Goal: Information Seeking & Learning: Check status

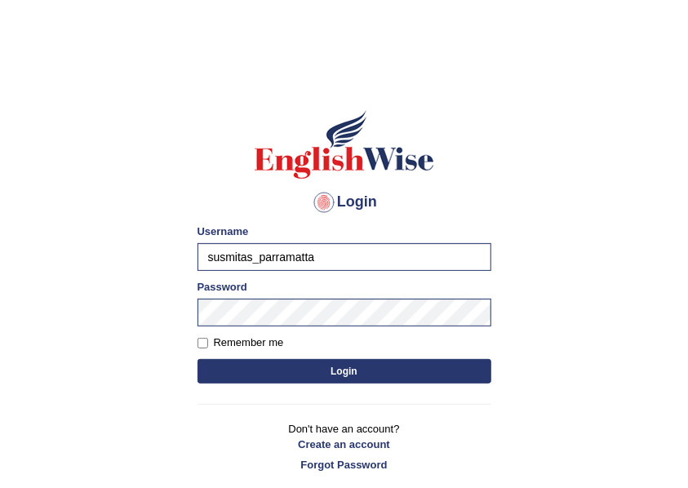
drag, startPoint x: 357, startPoint y: 259, endPoint x: 179, endPoint y: 256, distance: 177.1
click at [179, 256] on body "Login Please fix the following errors: Username susmitas_parramatta Password Re…" at bounding box center [344, 278] width 688 height 488
type input "[PERSON_NAME]"
click at [320, 365] on button "Login" at bounding box center [344, 371] width 294 height 24
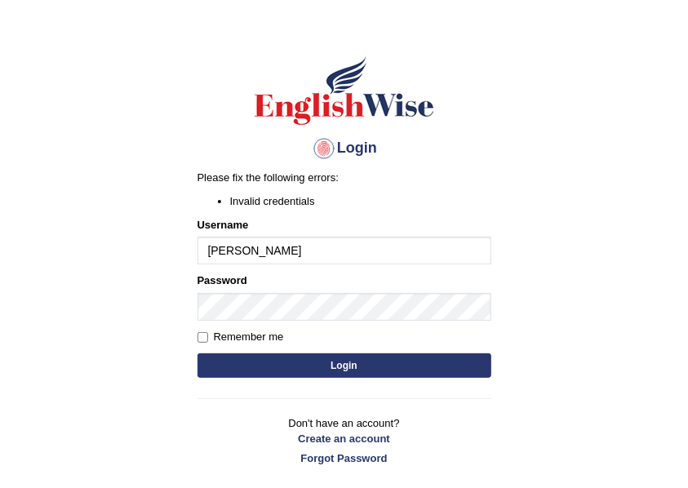
scroll to position [109, 0]
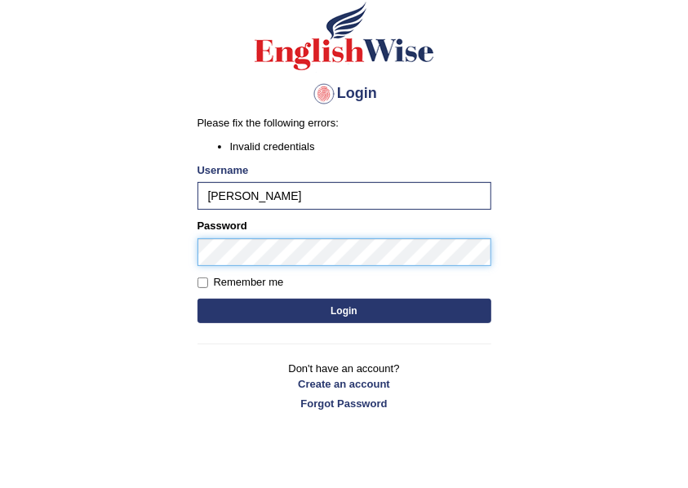
click at [55, 261] on body "Login Please fix the following errors: Invalid credentials Username [PERSON_NAM…" at bounding box center [344, 170] width 688 height 488
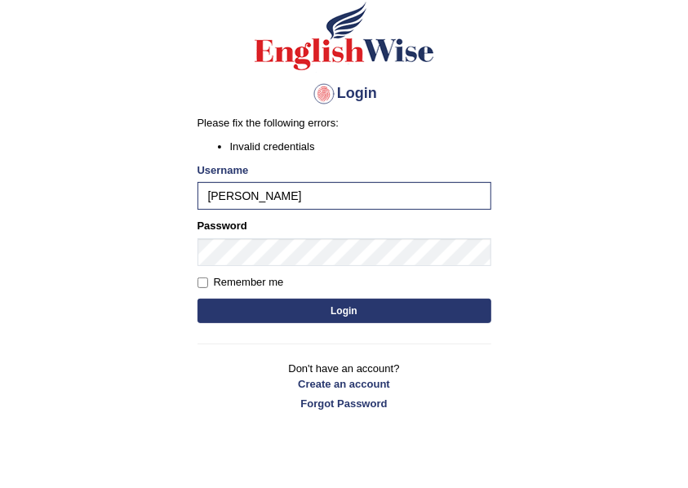
click at [421, 309] on button "Login" at bounding box center [344, 311] width 294 height 24
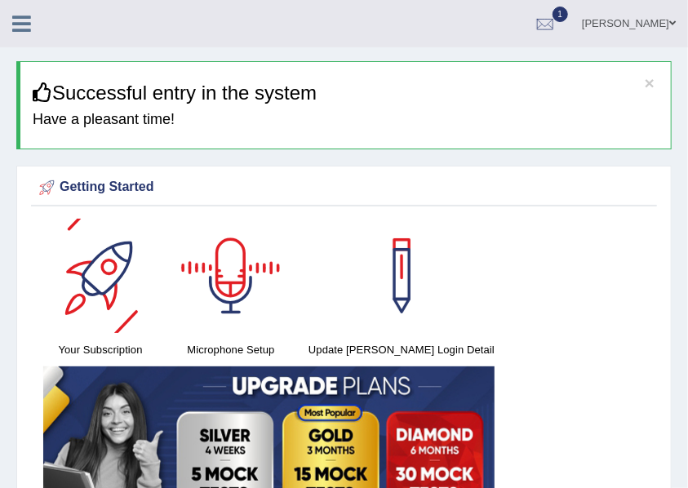
click at [28, 21] on icon at bounding box center [21, 23] width 19 height 21
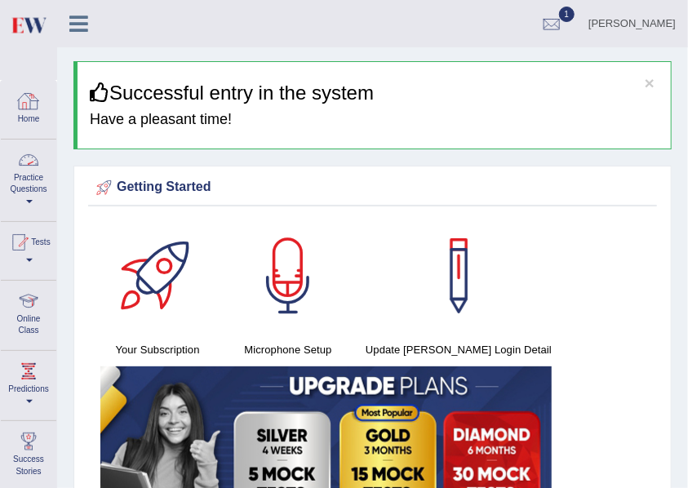
click at [23, 197] on link "Practice Questions" at bounding box center [28, 178] width 55 height 77
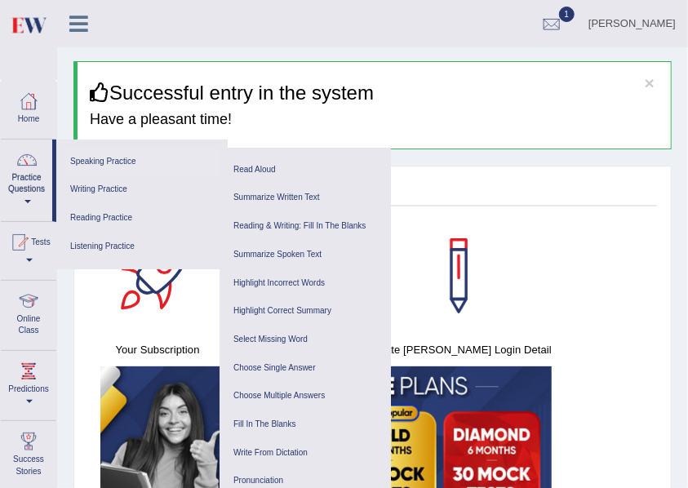
click at [110, 158] on link "Speaking Practice" at bounding box center [141, 162] width 155 height 29
click at [266, 170] on link "Read Aloud" at bounding box center [305, 170] width 155 height 29
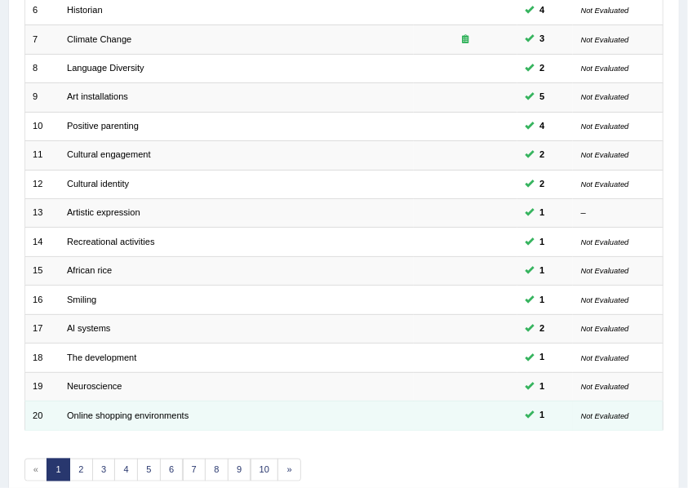
scroll to position [456, 0]
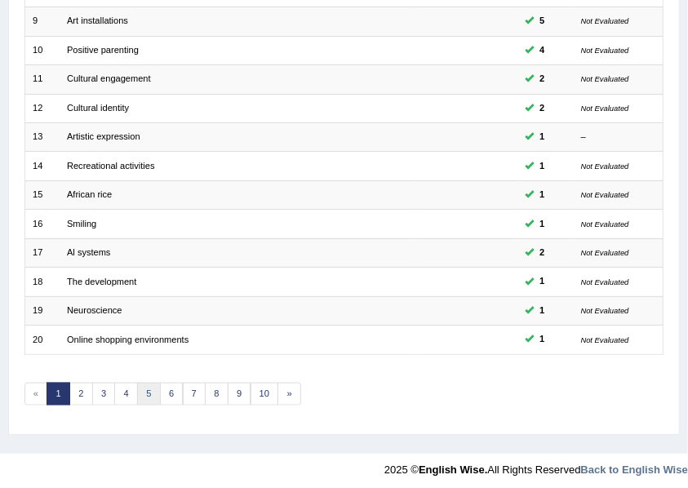
click at [142, 389] on link "5" at bounding box center [149, 394] width 24 height 23
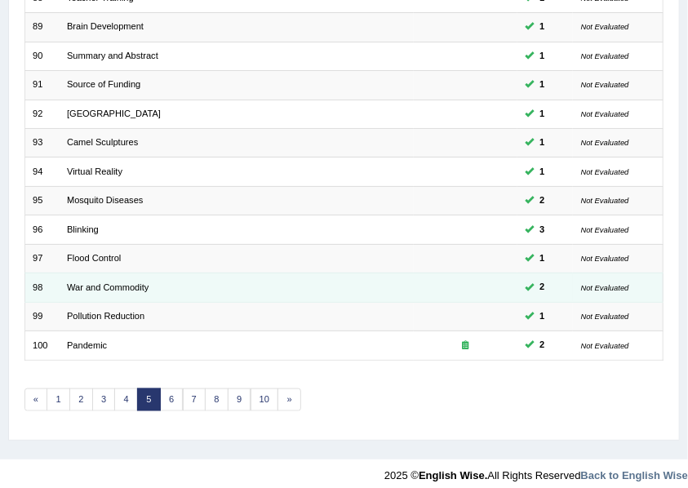
scroll to position [456, 0]
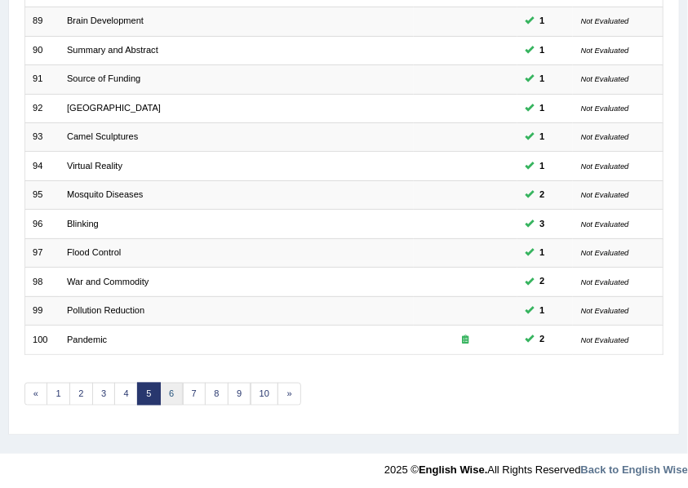
click at [166, 388] on link "6" at bounding box center [172, 394] width 24 height 23
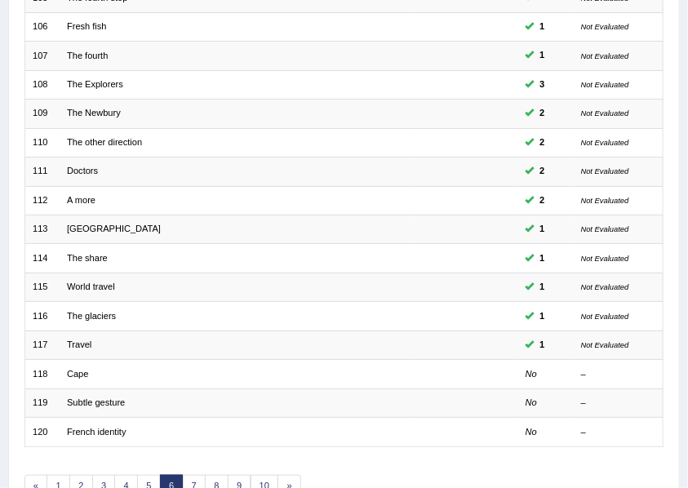
scroll to position [456, 0]
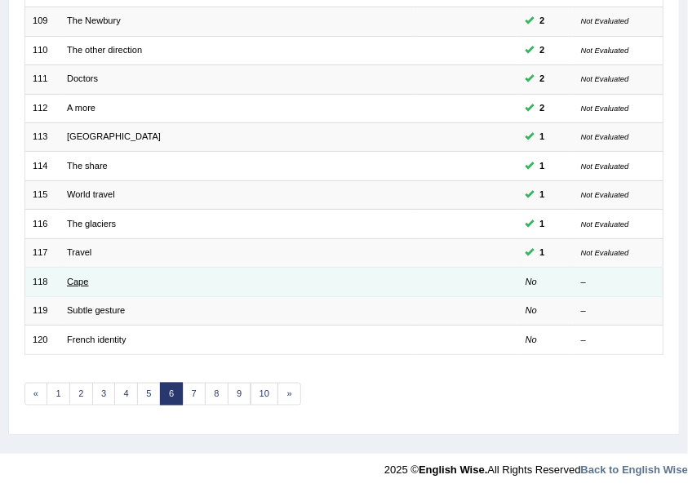
click at [77, 277] on link "Cape" at bounding box center [77, 282] width 21 height 10
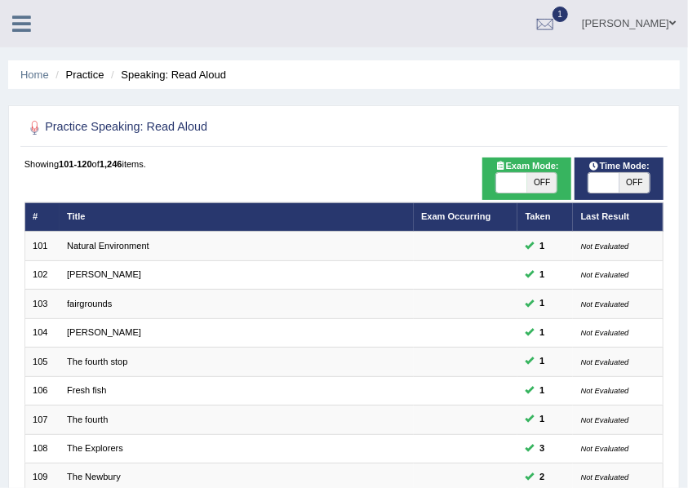
click at [543, 177] on span "OFF" at bounding box center [542, 183] width 30 height 20
checkbox input "true"
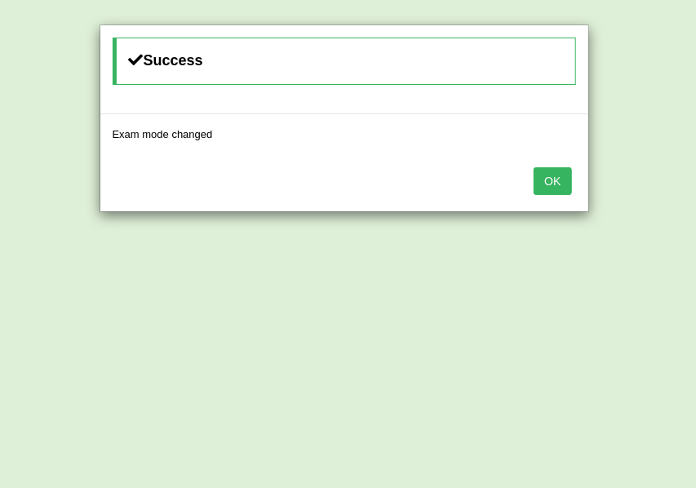
click at [557, 180] on button "OK" at bounding box center [553, 181] width 38 height 28
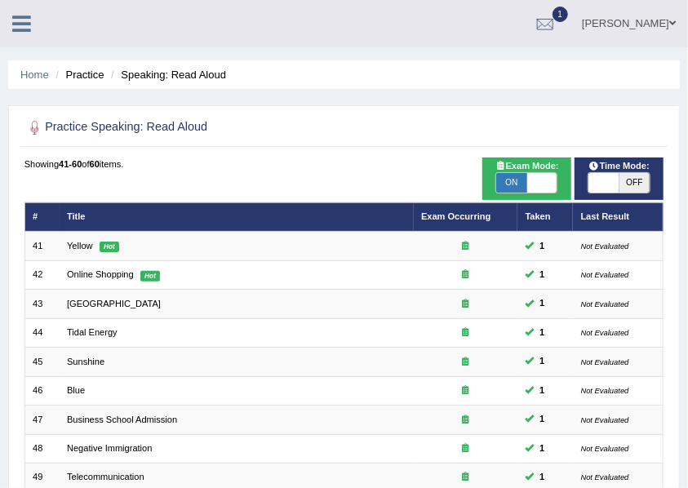
click at [632, 177] on span "OFF" at bounding box center [634, 183] width 30 height 20
checkbox input "true"
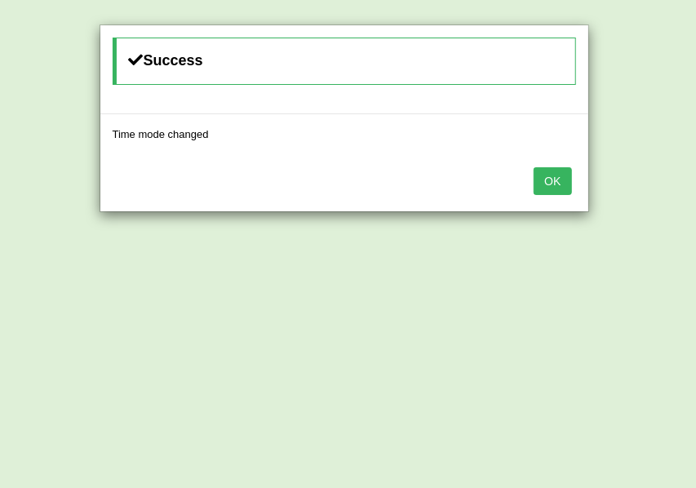
click at [543, 172] on button "OK" at bounding box center [553, 181] width 38 height 28
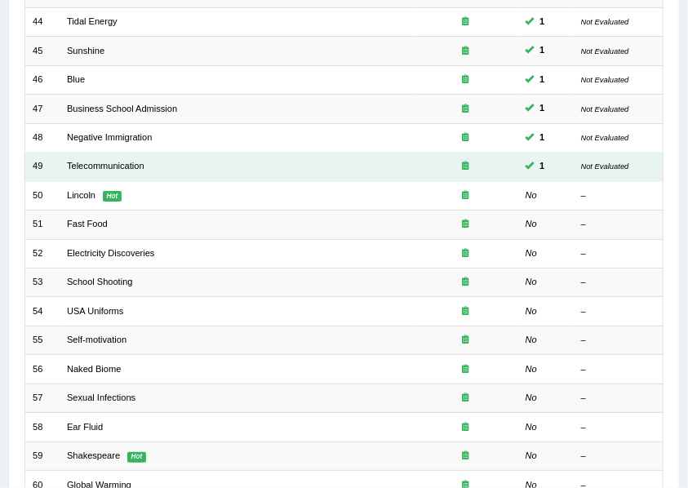
scroll to position [326, 0]
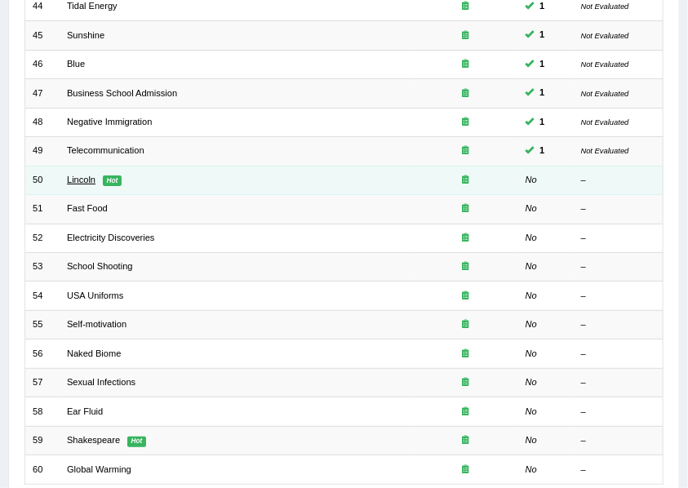
click at [73, 178] on link "Lincoln" at bounding box center [81, 180] width 29 height 10
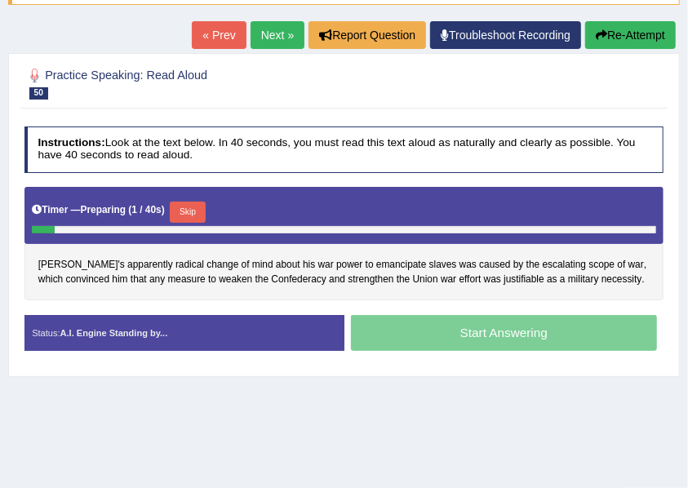
scroll to position [272, 0]
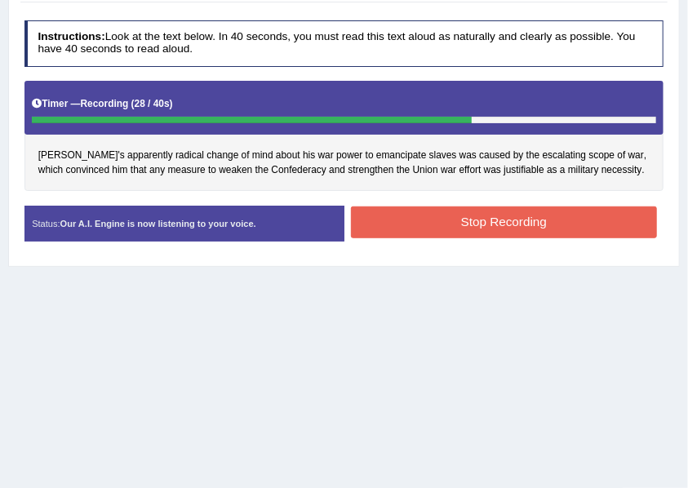
drag, startPoint x: 474, startPoint y: 217, endPoint x: 476, endPoint y: 209, distance: 8.5
click at [475, 210] on button "Stop Recording" at bounding box center [504, 222] width 306 height 32
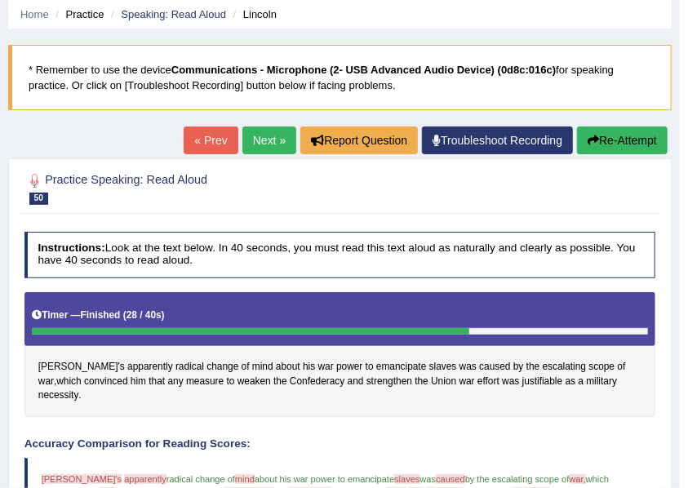
scroll to position [0, 0]
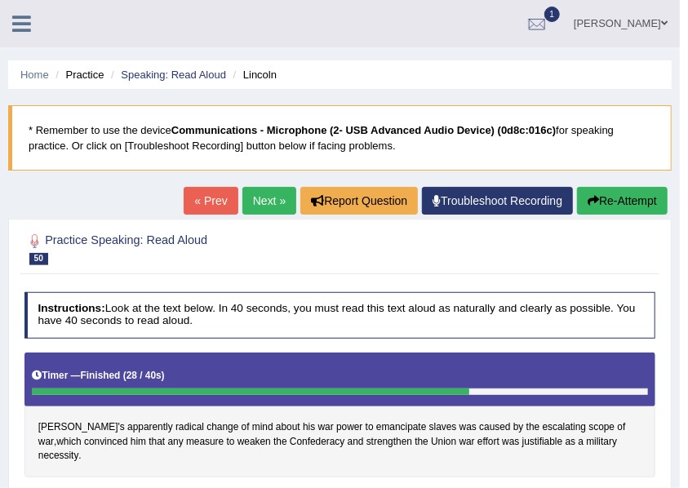
click at [609, 201] on button "Re-Attempt" at bounding box center [622, 201] width 91 height 28
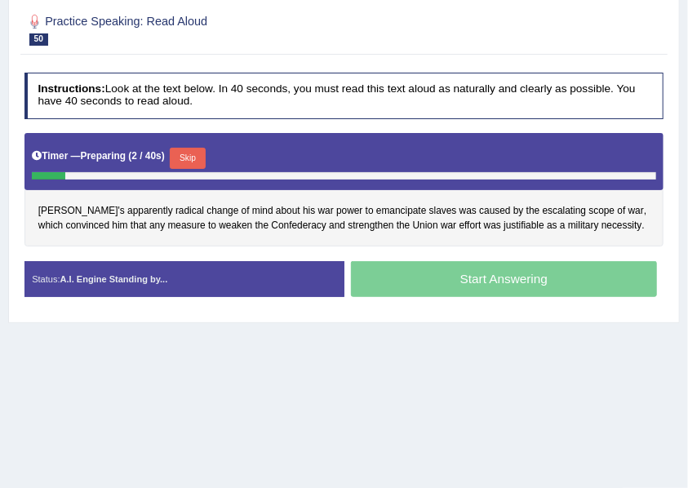
click at [201, 153] on button "Skip" at bounding box center [187, 158] width 35 height 21
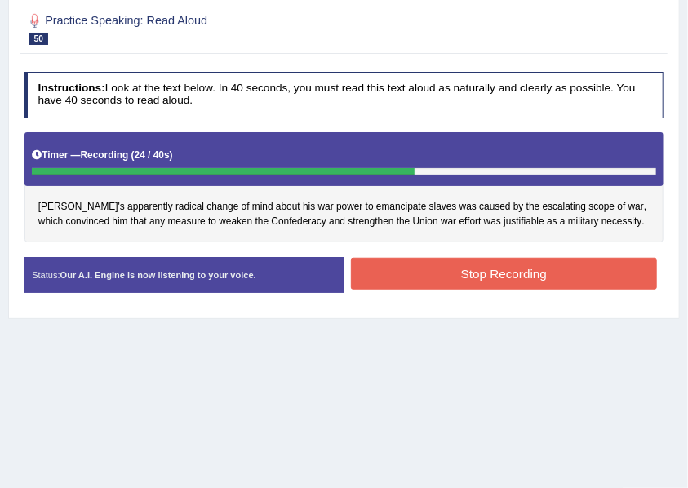
click at [514, 261] on button "Stop Recording" at bounding box center [504, 274] width 306 height 32
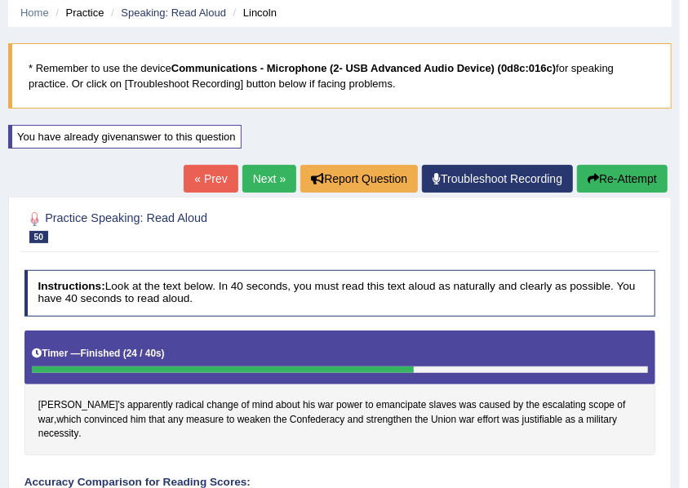
scroll to position [0, 0]
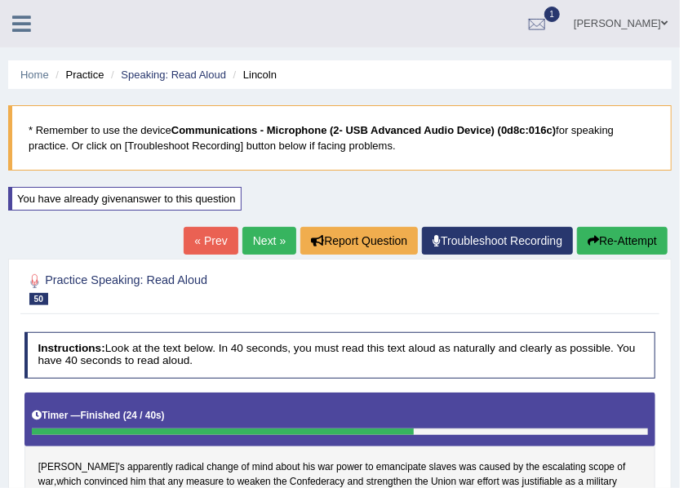
click at [276, 237] on link "Next »" at bounding box center [269, 241] width 54 height 28
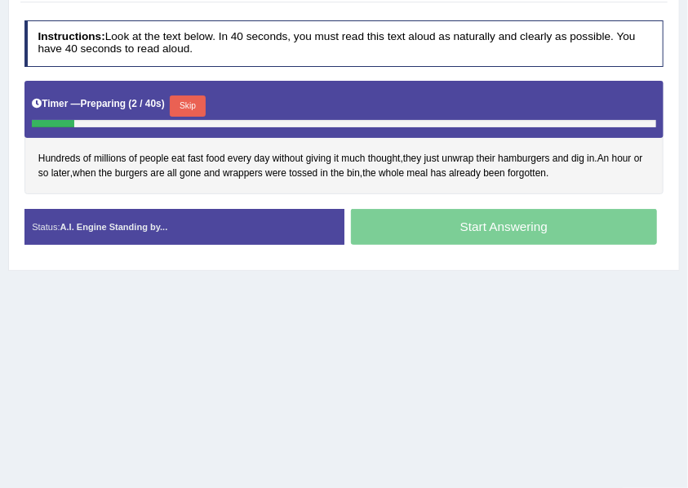
click at [193, 107] on button "Skip" at bounding box center [187, 105] width 35 height 21
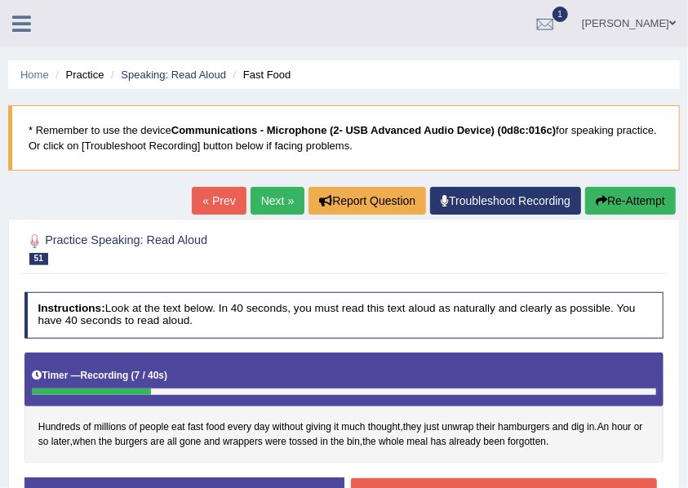
click at [601, 207] on button "Re-Attempt" at bounding box center [630, 201] width 91 height 28
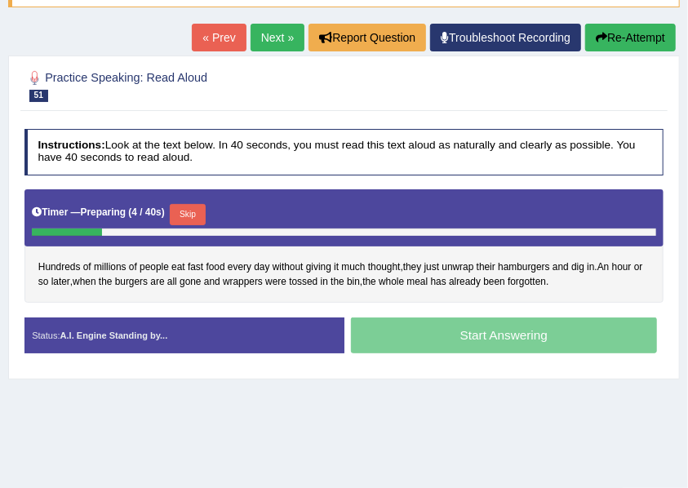
click at [197, 212] on button "Skip" at bounding box center [187, 214] width 35 height 21
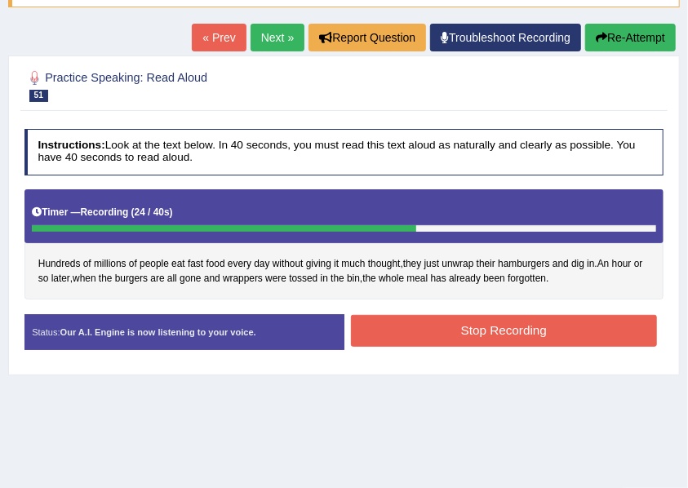
click at [543, 328] on button "Stop Recording" at bounding box center [504, 331] width 306 height 32
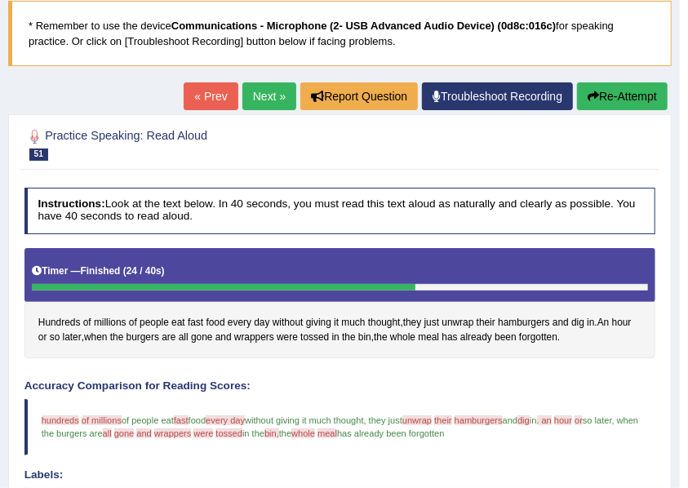
scroll to position [54, 0]
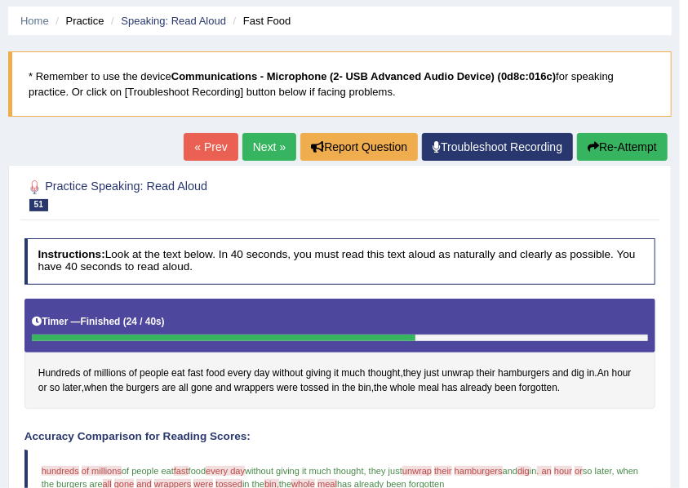
click at [261, 144] on link "Next »" at bounding box center [269, 147] width 54 height 28
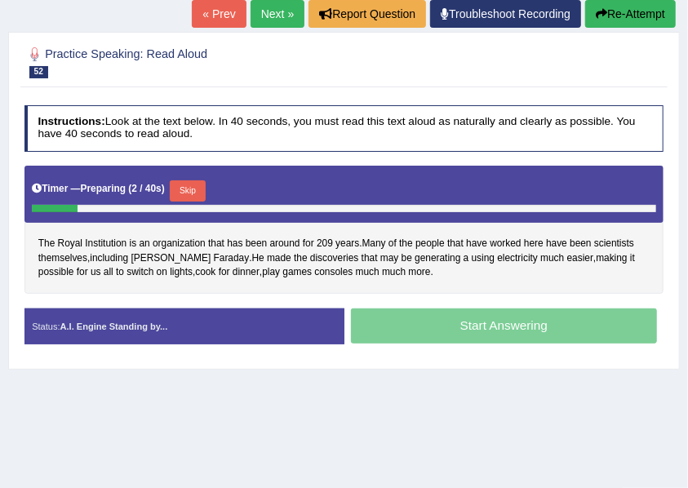
scroll to position [151, 0]
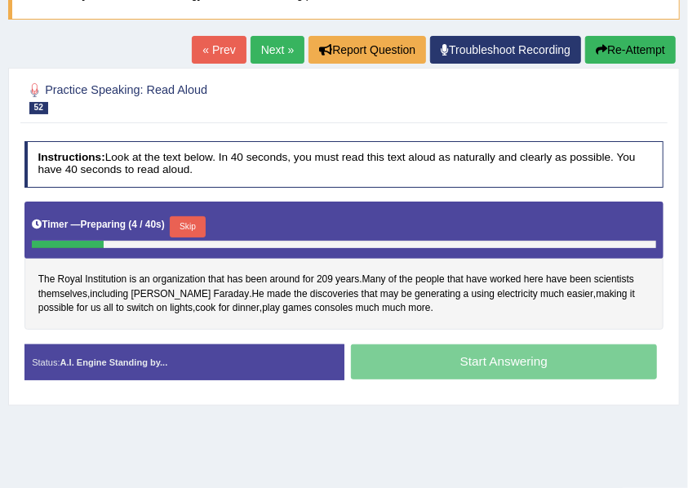
click at [188, 222] on button "Skip" at bounding box center [187, 226] width 35 height 21
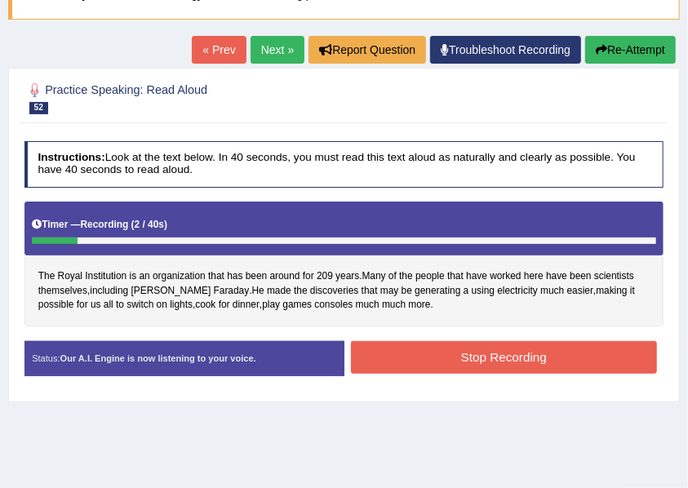
click at [637, 51] on button "Re-Attempt" at bounding box center [630, 50] width 91 height 28
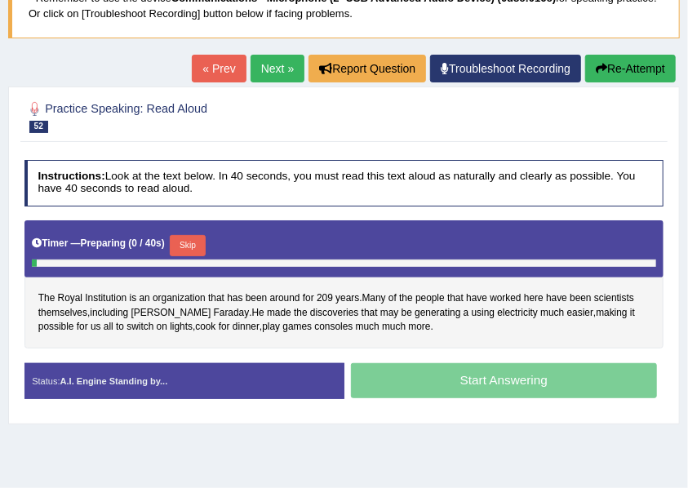
scroll to position [132, 0]
click at [189, 241] on button "Skip" at bounding box center [187, 245] width 35 height 21
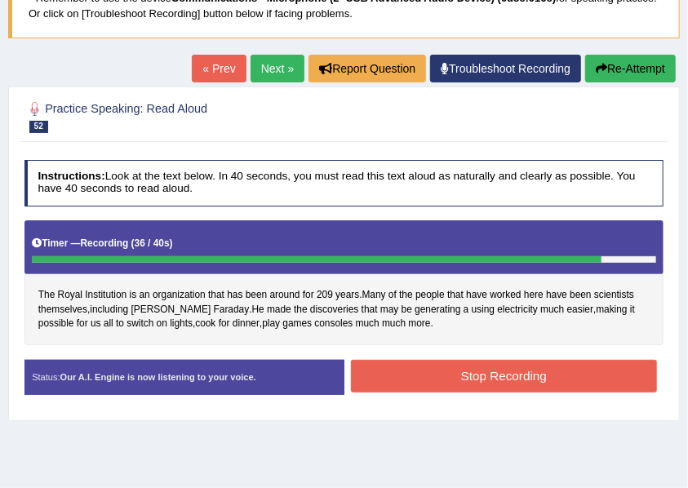
click at [406, 369] on button "Stop Recording" at bounding box center [504, 376] width 306 height 32
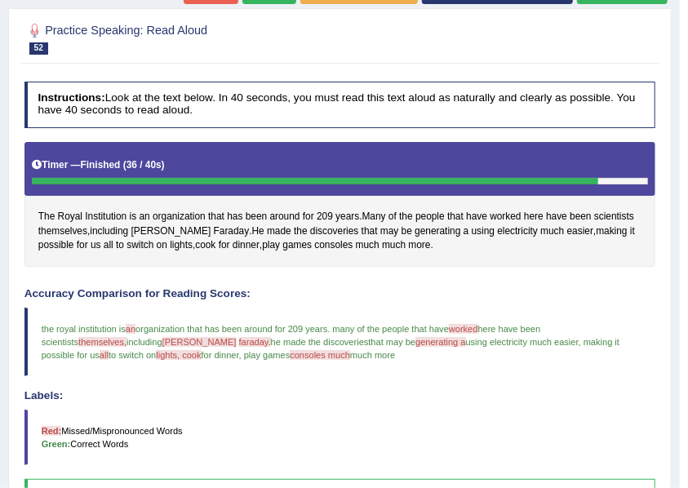
scroll to position [54, 0]
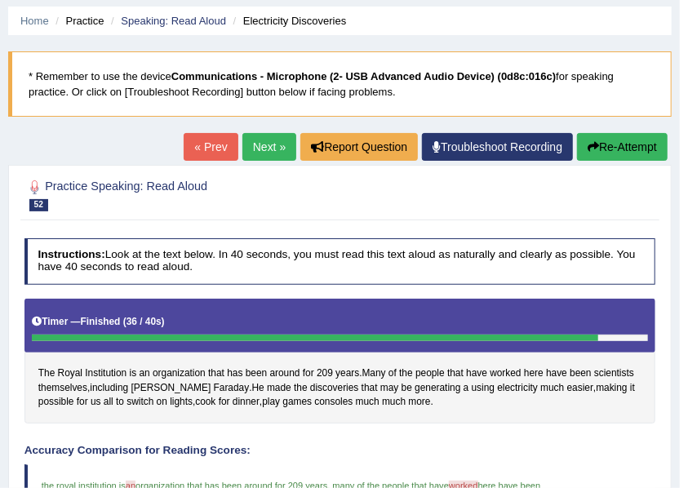
click at [625, 131] on div "Home Practice Speaking: Read Aloud Electricity Discoveries * Remember to use th…" at bounding box center [340, 478] width 680 height 1065
click at [622, 153] on button "Re-Attempt" at bounding box center [622, 147] width 91 height 28
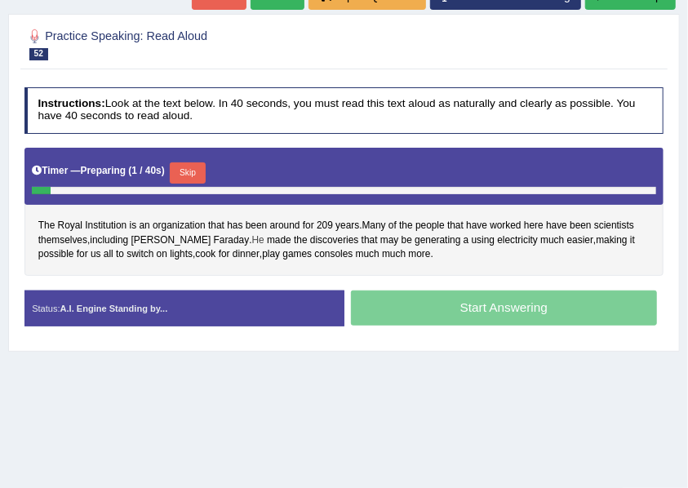
scroll to position [272, 0]
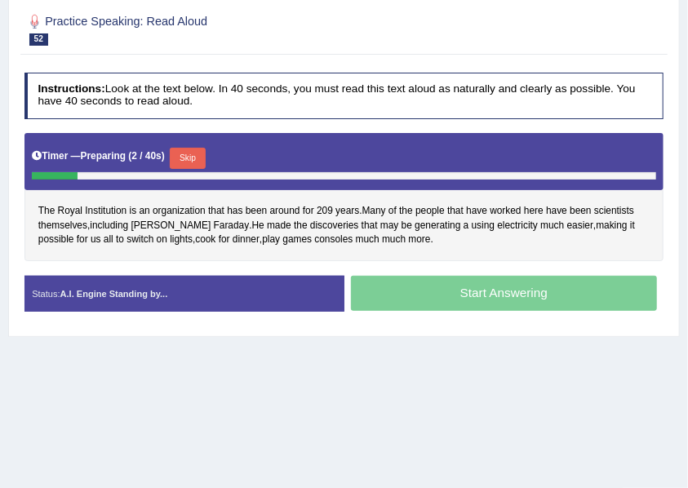
click at [195, 148] on button "Skip" at bounding box center [187, 158] width 35 height 21
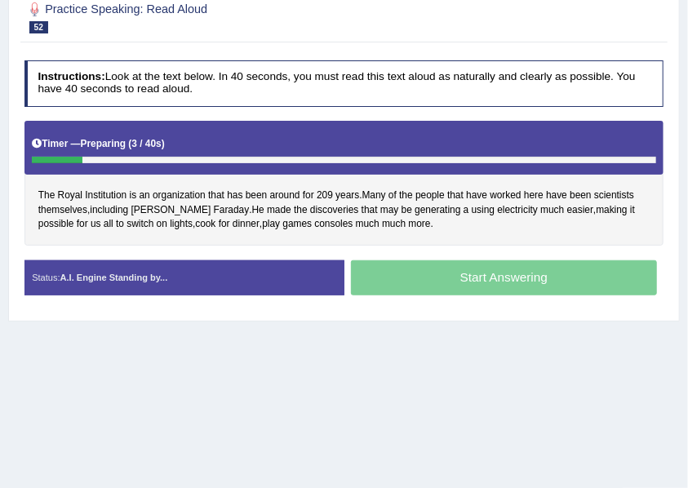
scroll to position [260, 0]
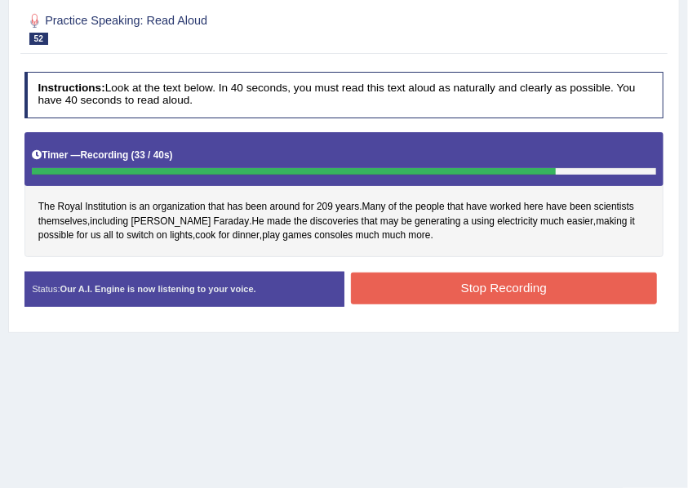
click at [419, 295] on button "Stop Recording" at bounding box center [504, 288] width 306 height 32
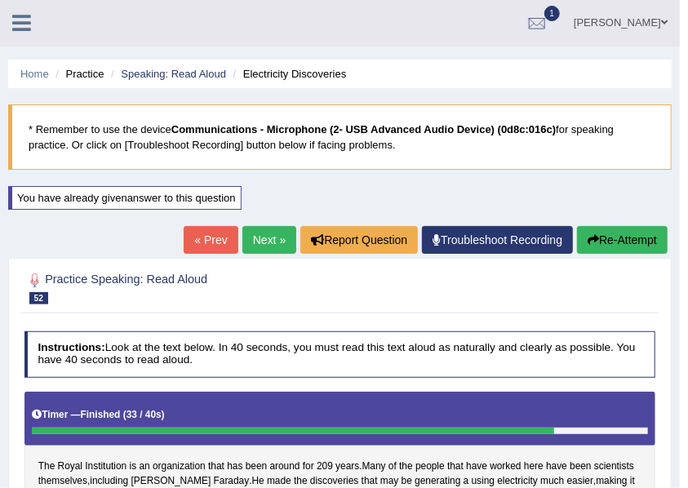
scroll to position [0, 0]
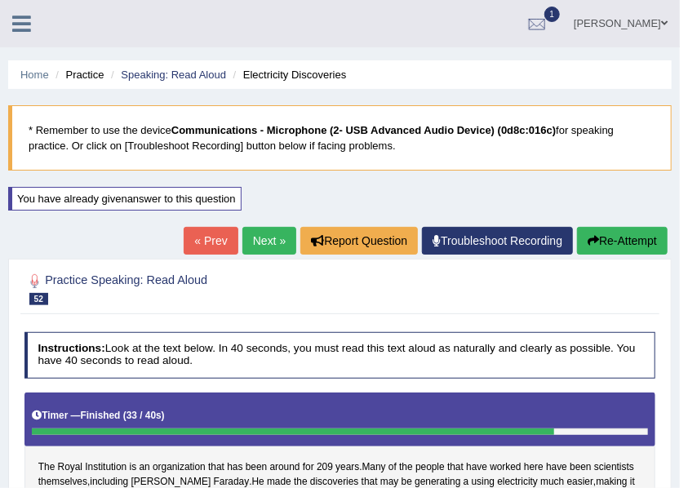
click at [259, 235] on link "Next »" at bounding box center [269, 241] width 54 height 28
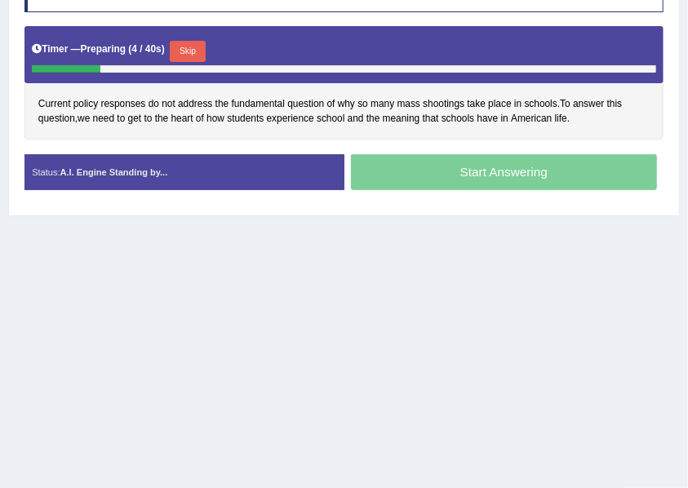
click at [202, 49] on button "Skip" at bounding box center [187, 51] width 35 height 21
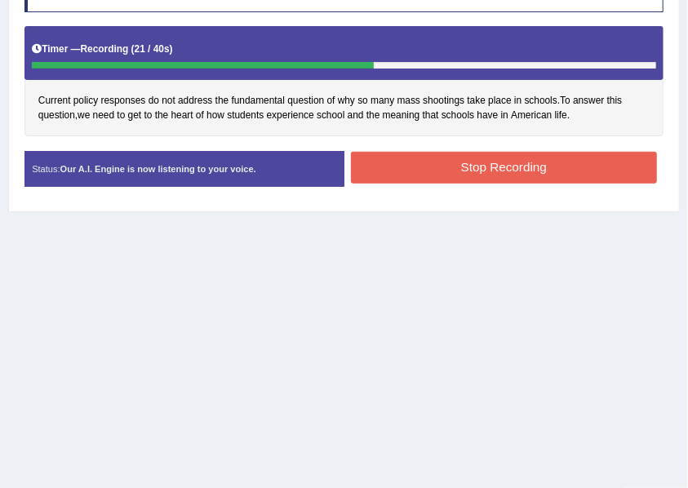
click at [525, 170] on button "Stop Recording" at bounding box center [504, 168] width 306 height 32
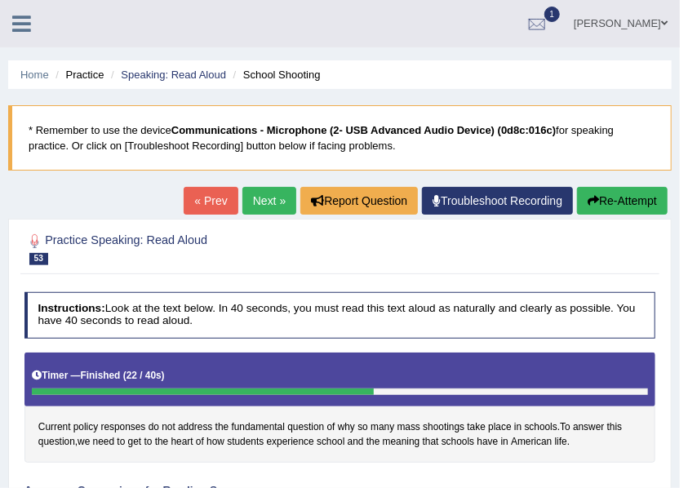
click at [262, 195] on link "Next »" at bounding box center [269, 201] width 54 height 28
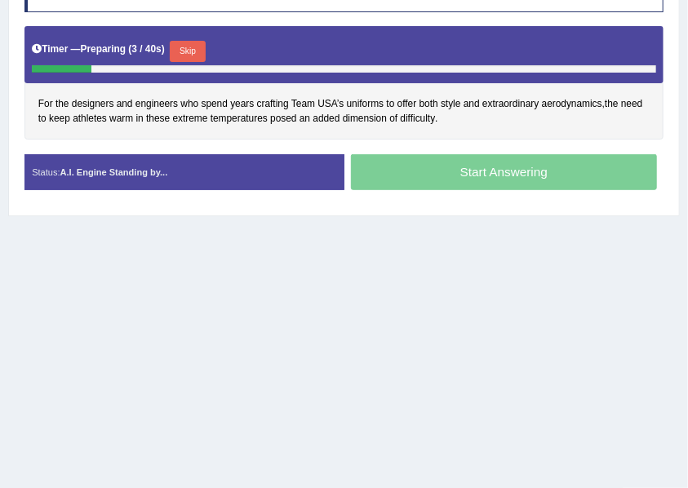
click at [189, 51] on button "Skip" at bounding box center [187, 51] width 35 height 21
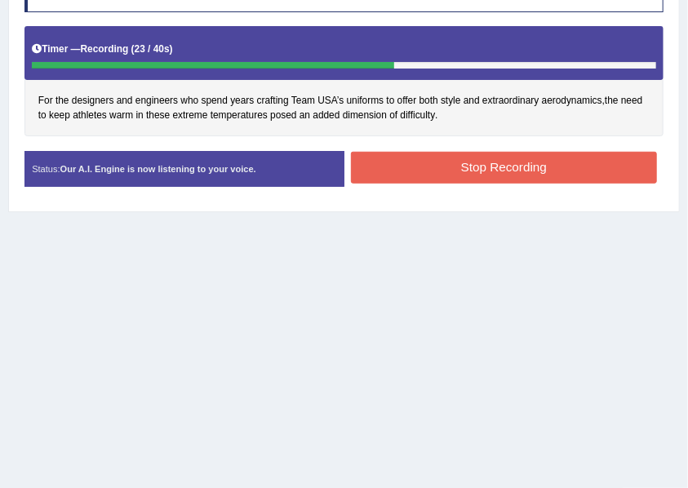
click at [419, 166] on button "Stop Recording" at bounding box center [504, 168] width 306 height 32
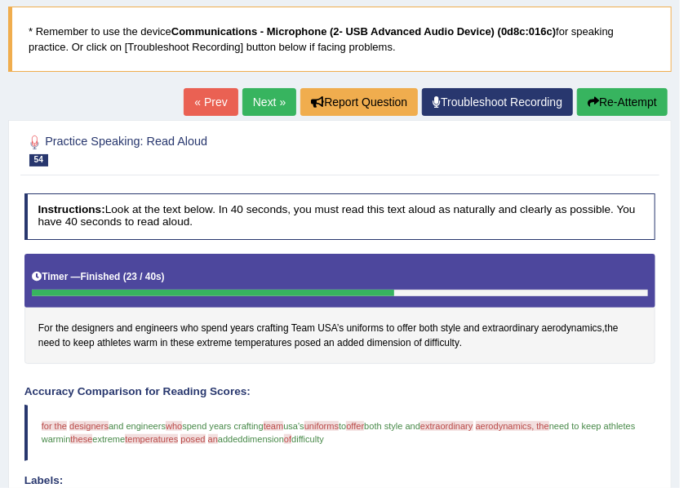
scroll to position [98, 0]
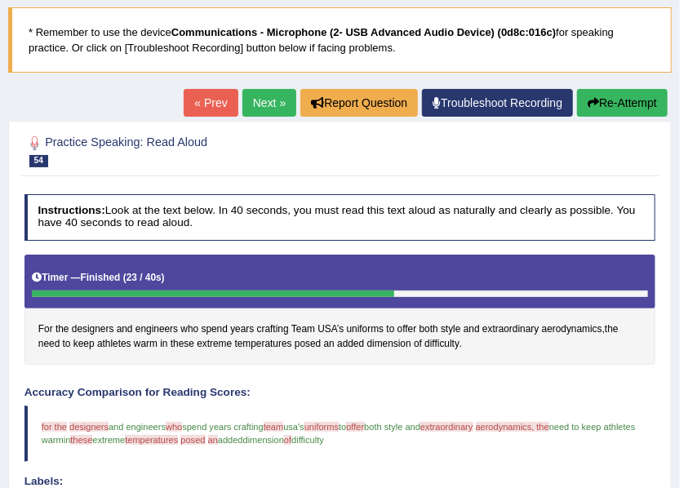
click at [266, 101] on link "Next »" at bounding box center [269, 103] width 54 height 28
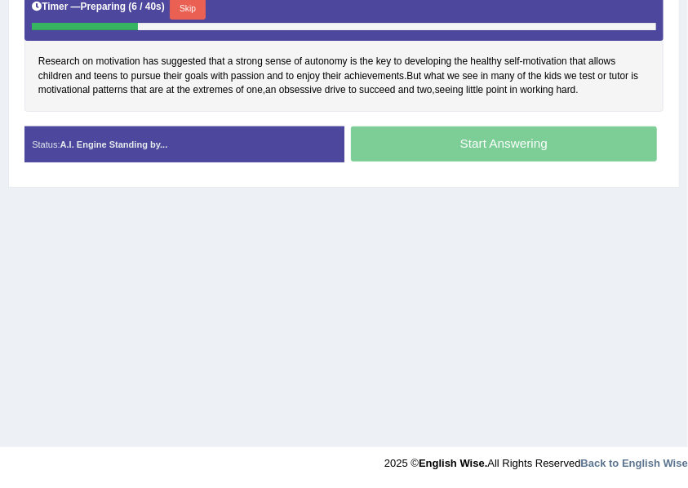
click at [188, 4] on button "Skip" at bounding box center [187, 8] width 35 height 21
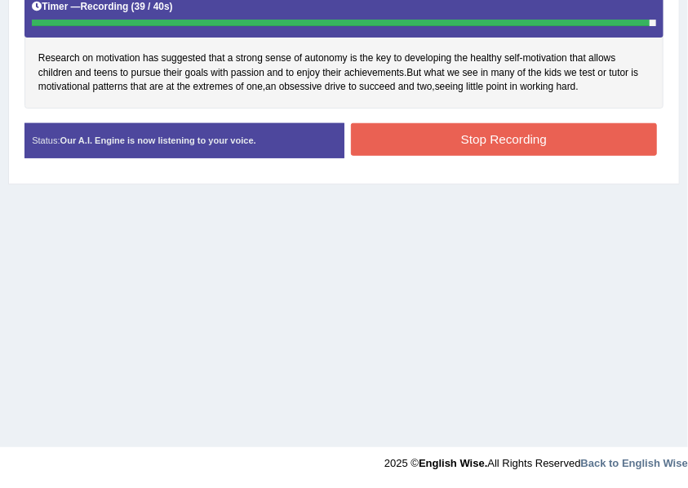
click at [507, 136] on button "Stop Recording" at bounding box center [504, 139] width 306 height 32
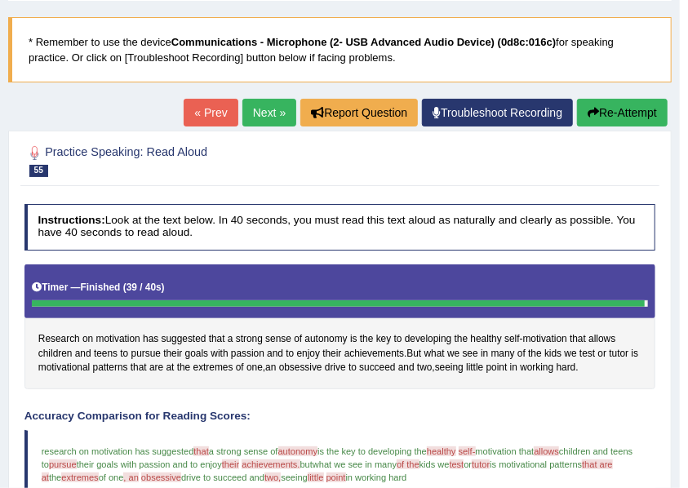
scroll to position [135, 0]
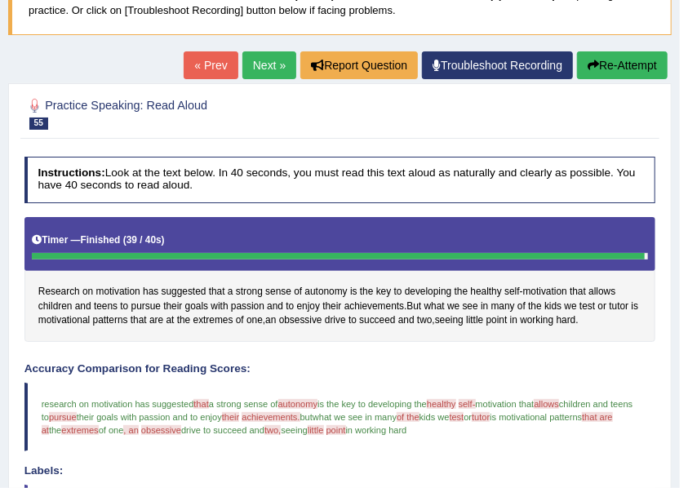
click at [263, 61] on link "Next »" at bounding box center [269, 65] width 54 height 28
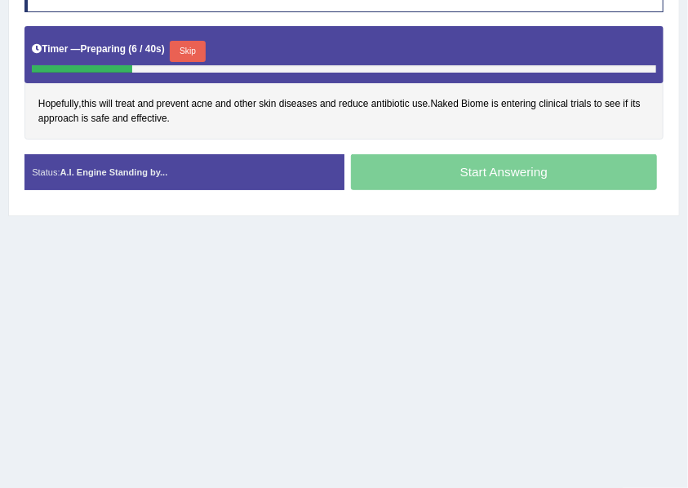
click at [190, 52] on button "Skip" at bounding box center [187, 51] width 35 height 21
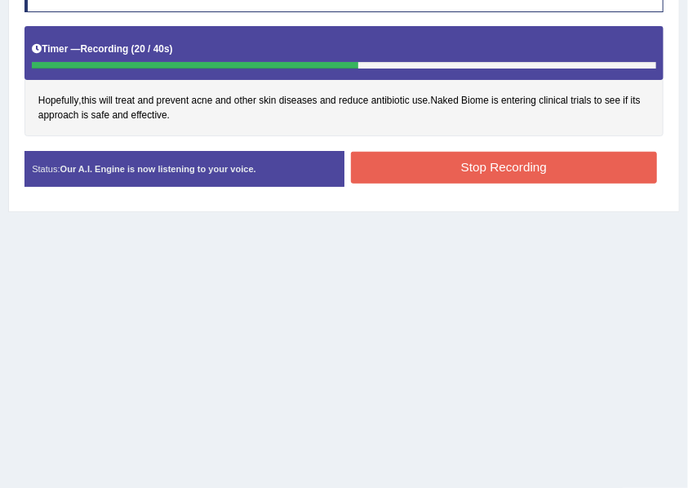
click at [425, 166] on button "Stop Recording" at bounding box center [504, 168] width 306 height 32
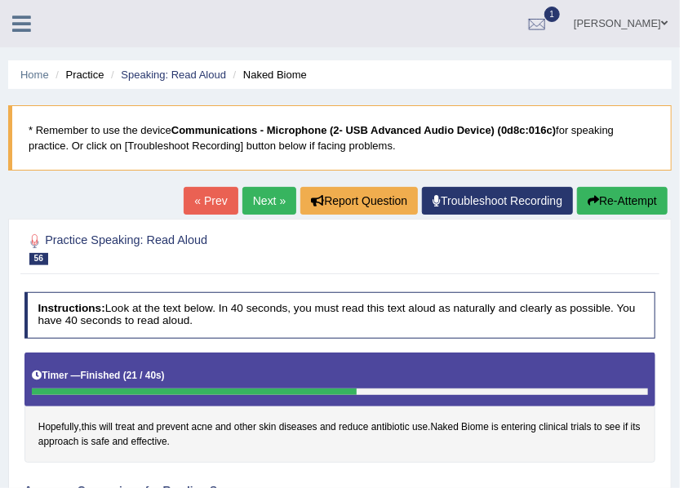
click at [260, 199] on link "Next »" at bounding box center [269, 201] width 54 height 28
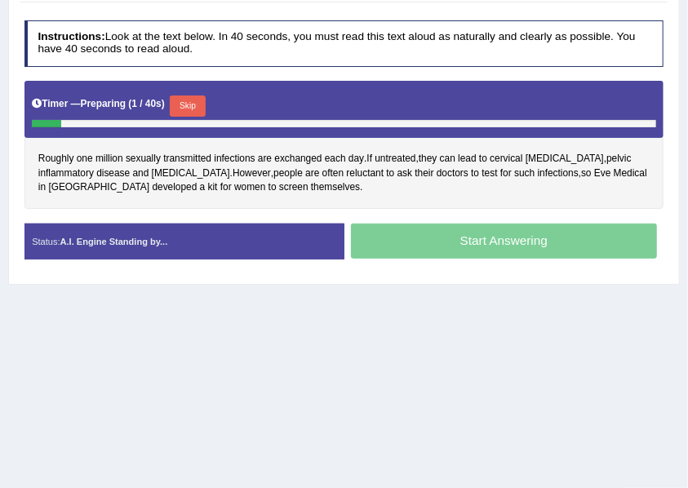
scroll to position [326, 0]
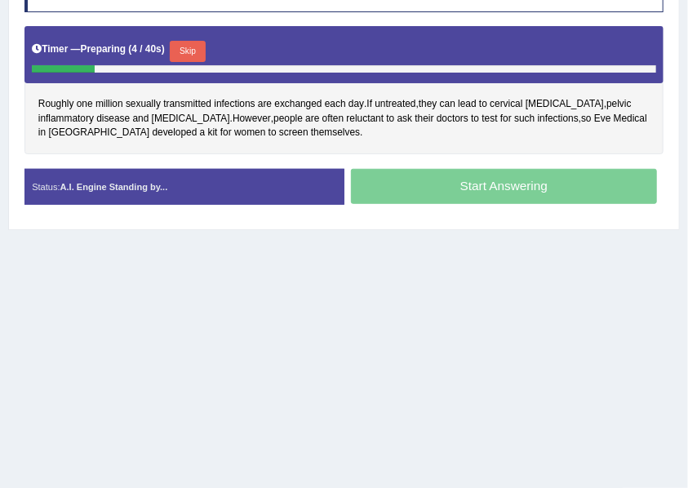
click at [191, 46] on button "Skip" at bounding box center [187, 51] width 35 height 21
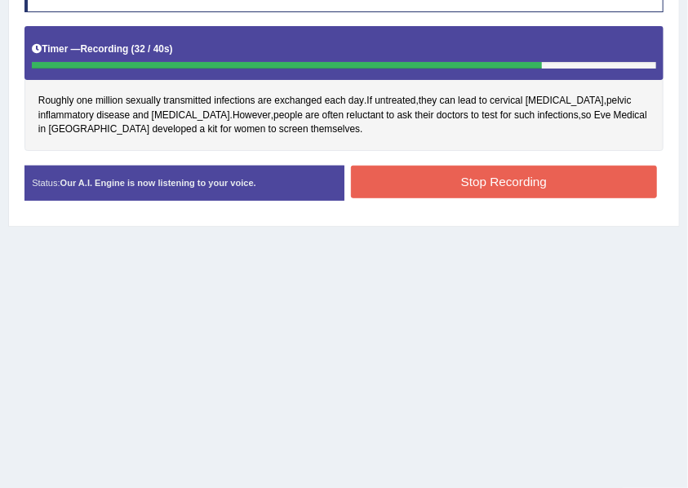
click at [434, 181] on button "Stop Recording" at bounding box center [504, 182] width 306 height 32
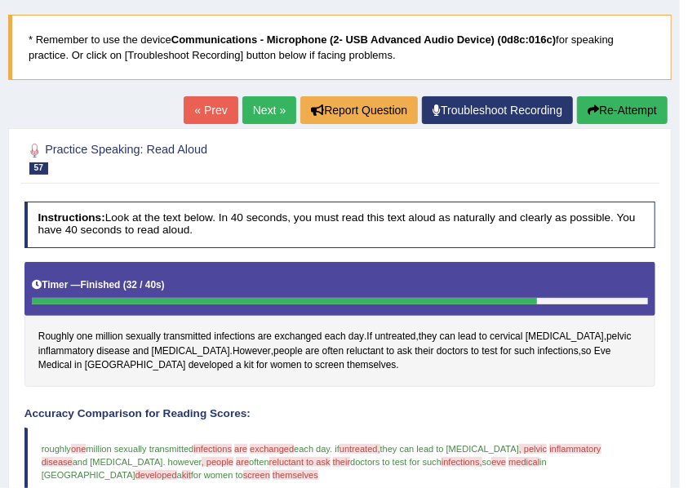
scroll to position [72, 0]
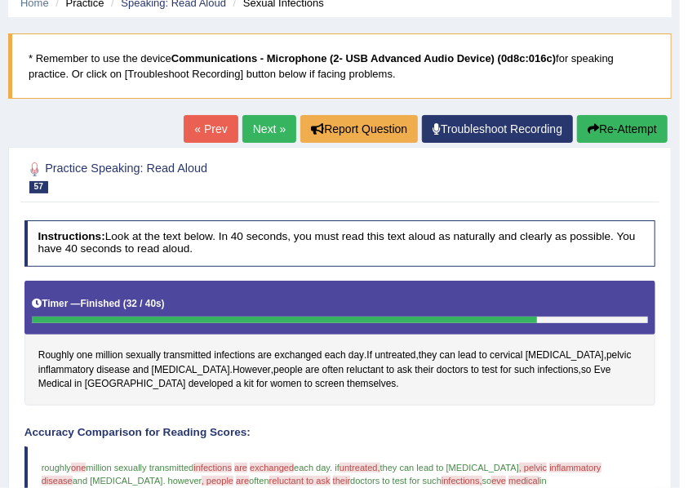
click at [258, 134] on link "Next »" at bounding box center [269, 129] width 54 height 28
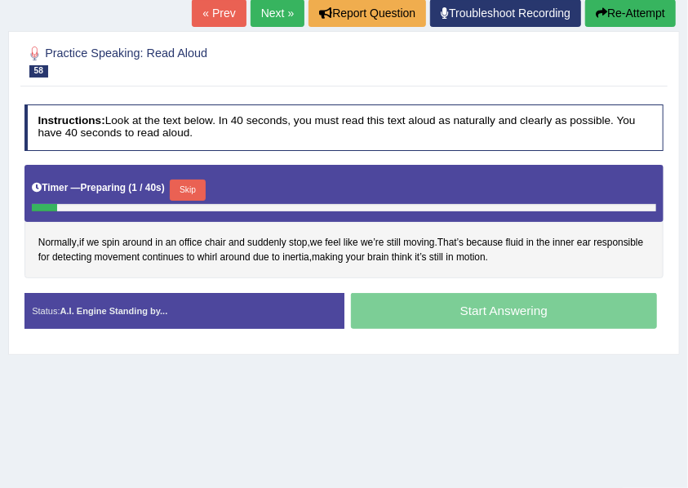
scroll to position [217, 0]
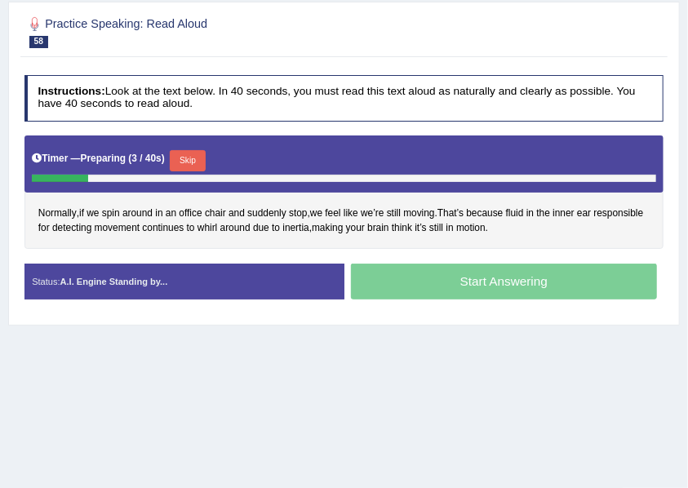
click at [193, 157] on button "Skip" at bounding box center [187, 160] width 35 height 21
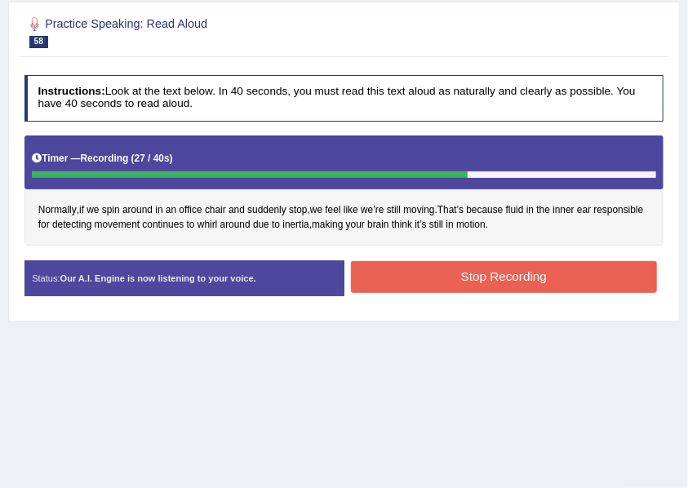
click at [490, 279] on button "Stop Recording" at bounding box center [504, 277] width 306 height 32
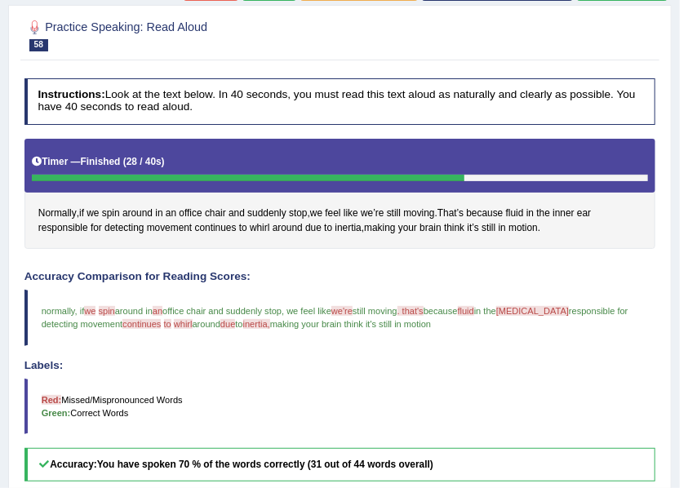
scroll to position [44, 0]
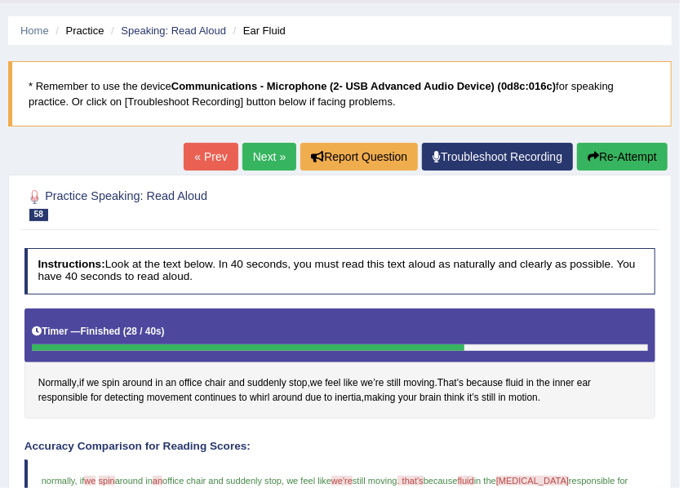
click at [259, 151] on link "Next »" at bounding box center [269, 157] width 54 height 28
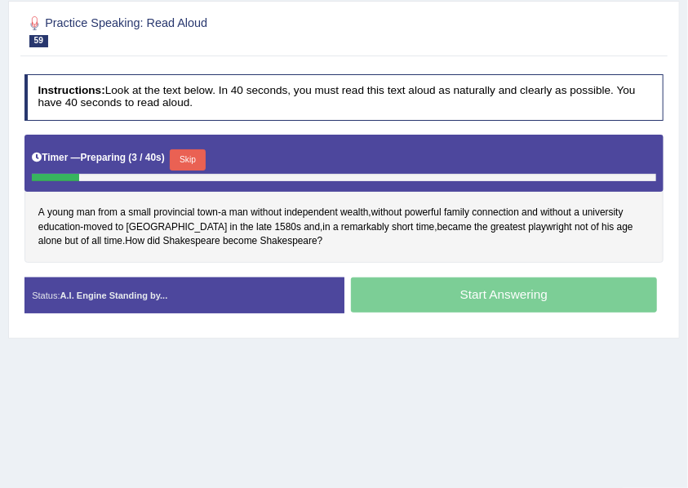
scroll to position [272, 0]
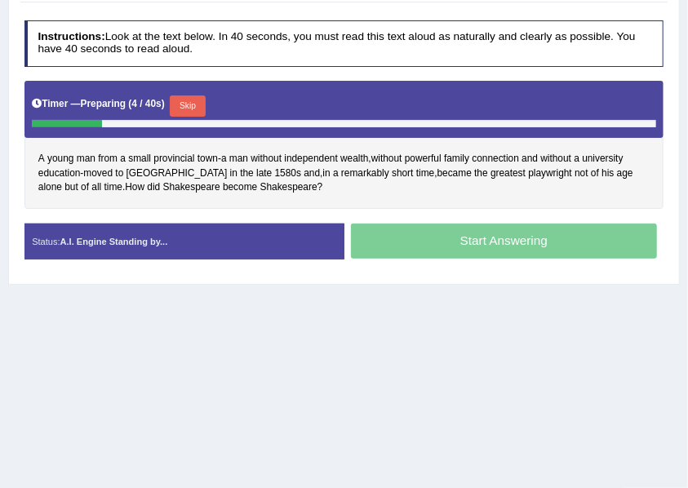
click at [184, 104] on button "Skip" at bounding box center [187, 105] width 35 height 21
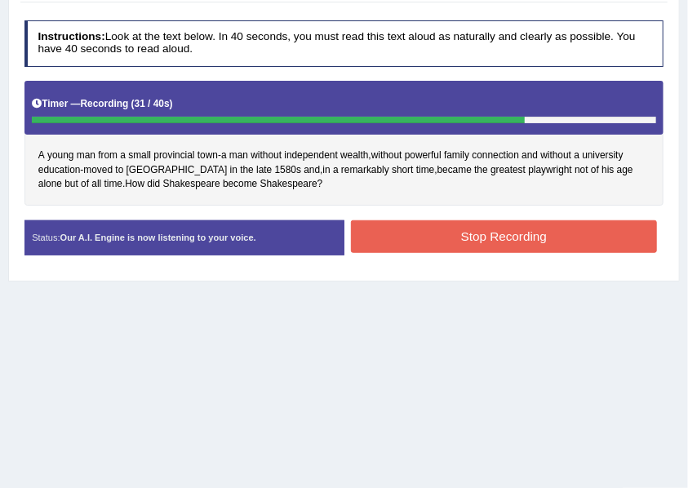
click at [453, 233] on button "Stop Recording" at bounding box center [504, 236] width 306 height 32
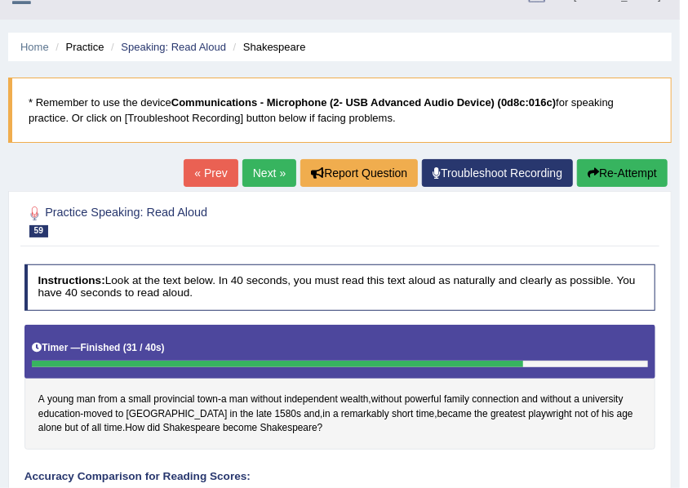
scroll to position [17, 0]
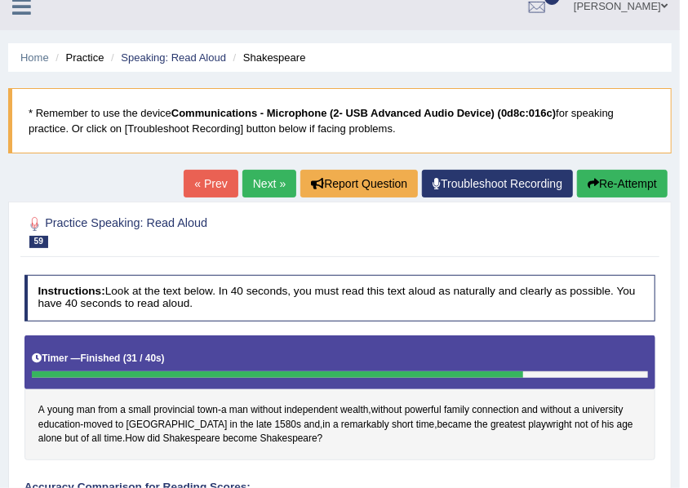
click at [250, 186] on link "Next »" at bounding box center [269, 184] width 54 height 28
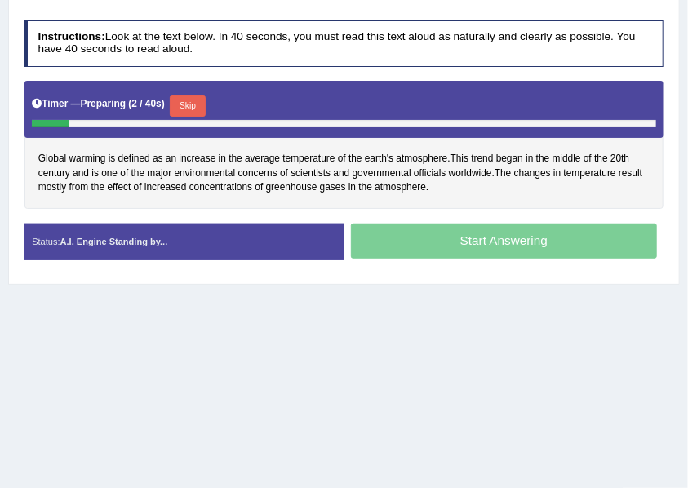
click at [186, 103] on button "Skip" at bounding box center [187, 105] width 35 height 21
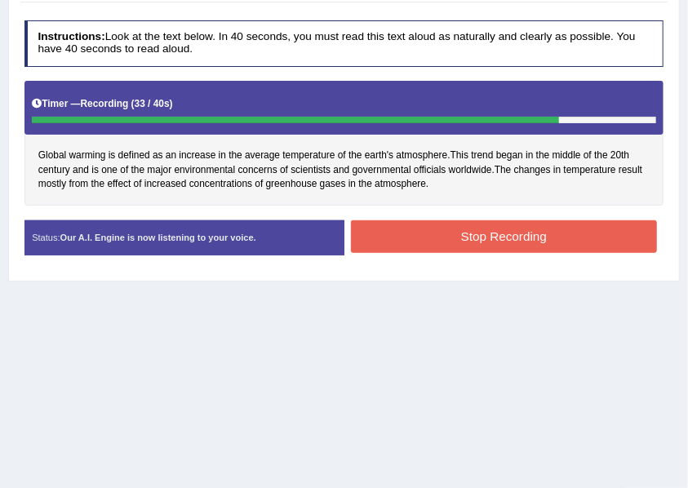
click at [425, 231] on button "Stop Recording" at bounding box center [504, 236] width 306 height 32
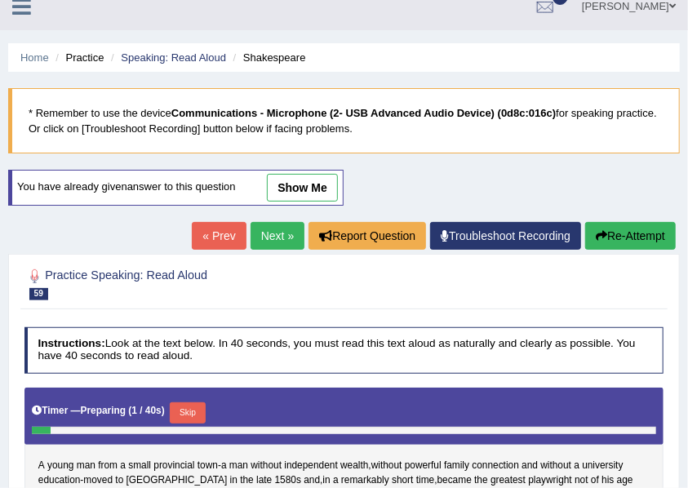
scroll to position [17, 0]
click at [82, 55] on li "Practice" at bounding box center [77, 58] width 52 height 16
click at [38, 55] on link "Home" at bounding box center [34, 57] width 29 height 12
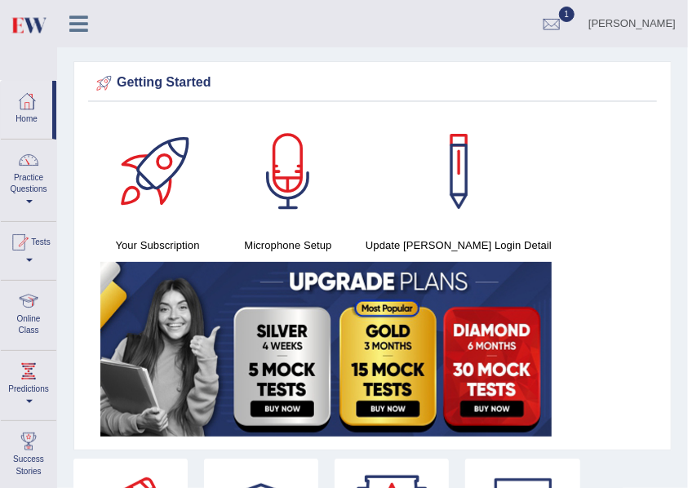
click at [23, 24] on img at bounding box center [28, 24] width 37 height 33
click at [38, 184] on link "Practice Questions" at bounding box center [28, 178] width 55 height 77
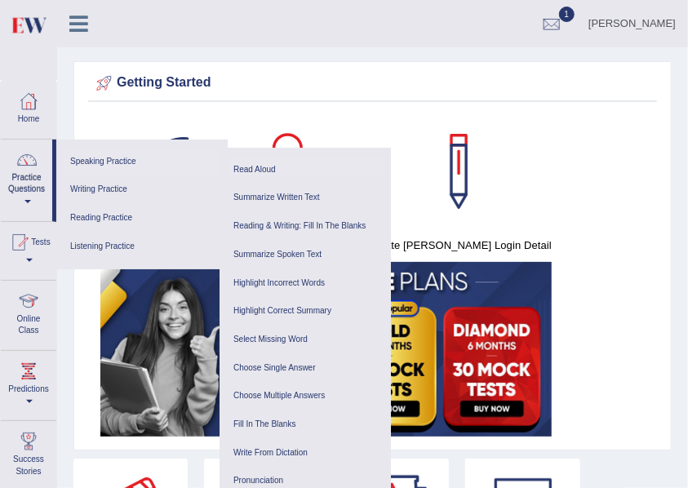
click at [265, 168] on link "Read Aloud" at bounding box center [305, 170] width 155 height 29
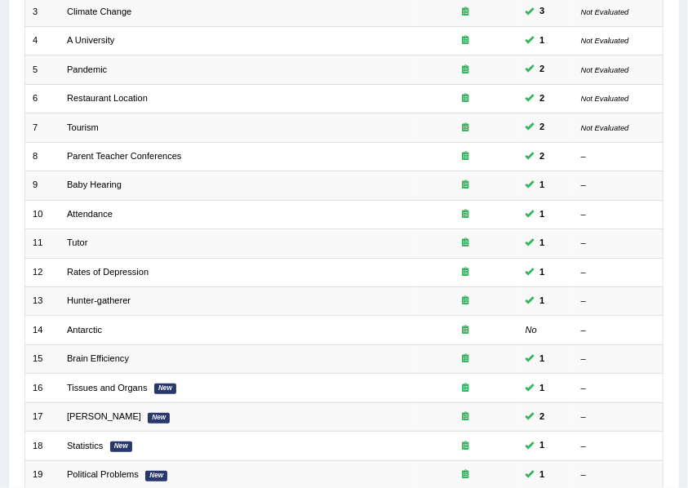
scroll to position [456, 0]
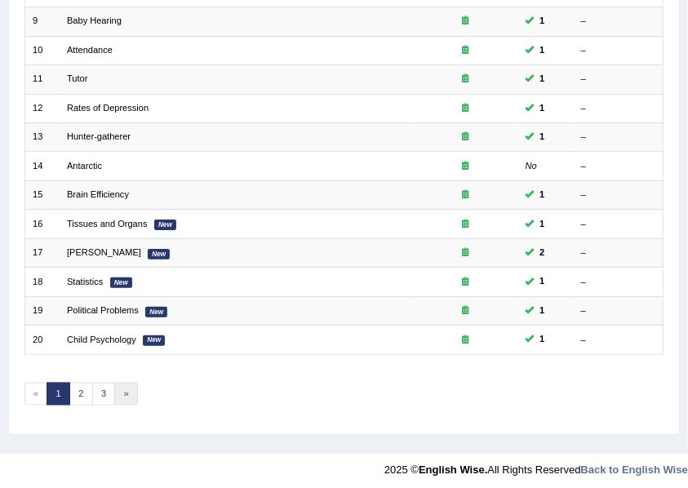
click at [121, 390] on link "»" at bounding box center [126, 394] width 24 height 23
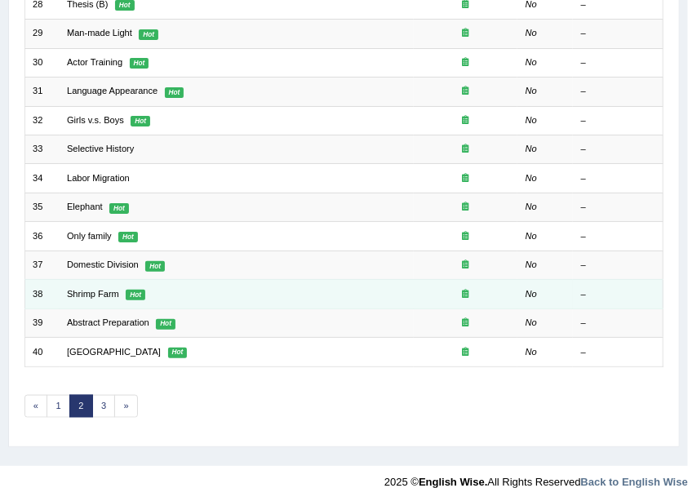
scroll to position [456, 0]
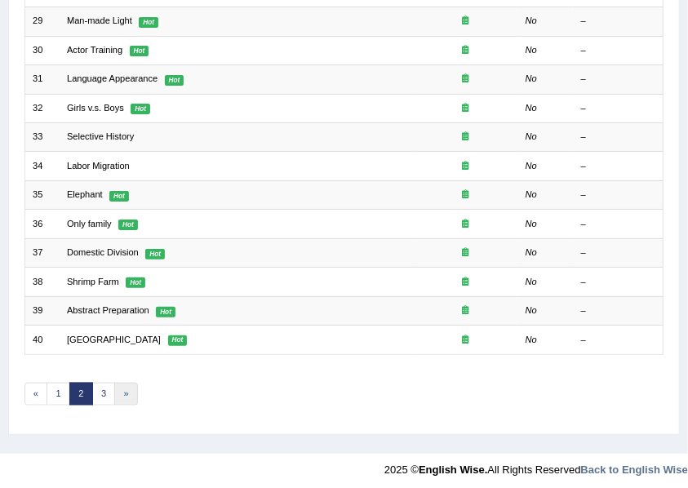
click at [127, 386] on link "»" at bounding box center [126, 394] width 24 height 23
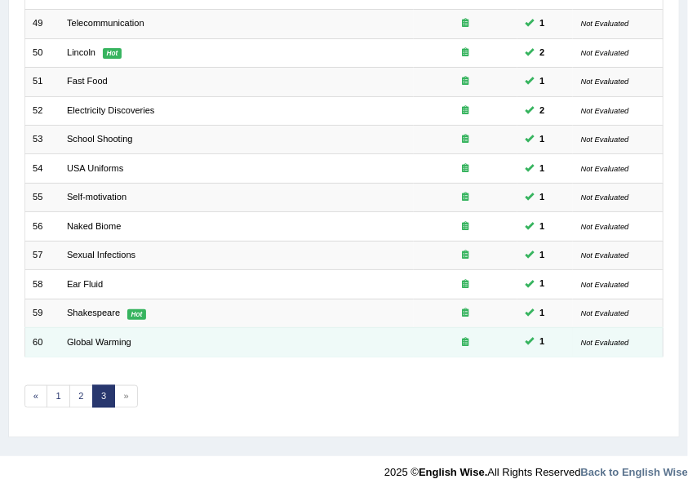
scroll to position [456, 0]
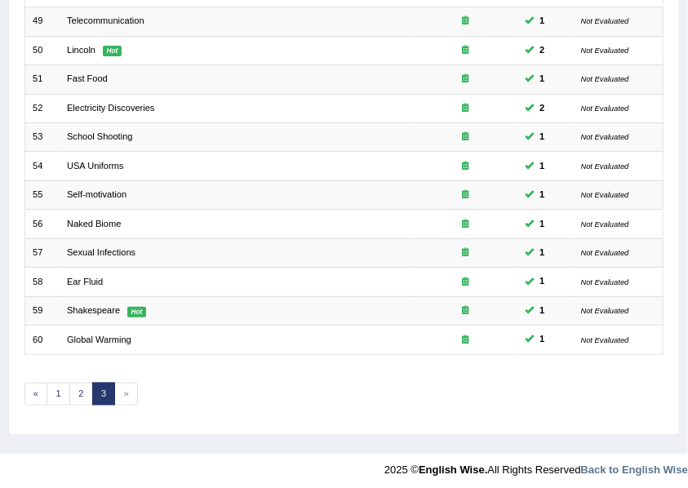
click at [124, 392] on span "»" at bounding box center [126, 394] width 24 height 23
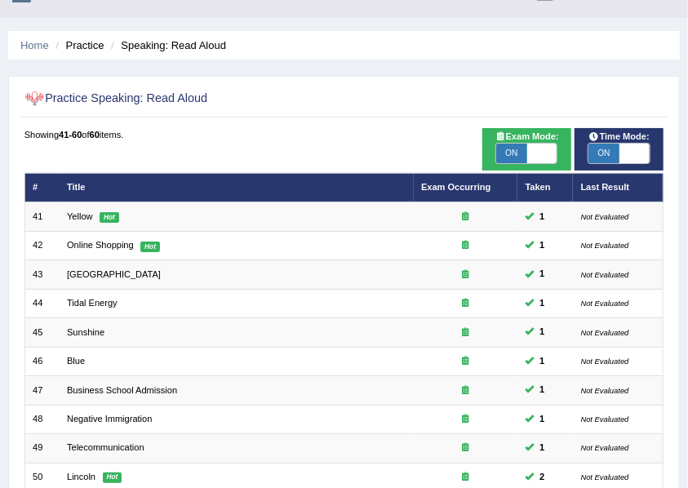
scroll to position [0, 0]
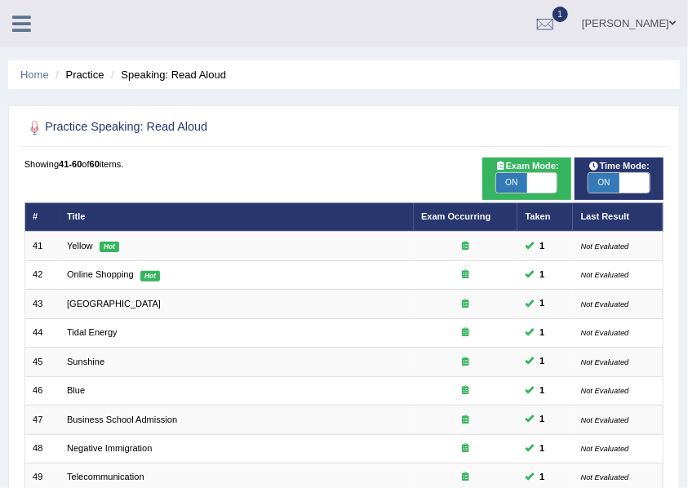
click at [26, 18] on icon at bounding box center [21, 23] width 19 height 21
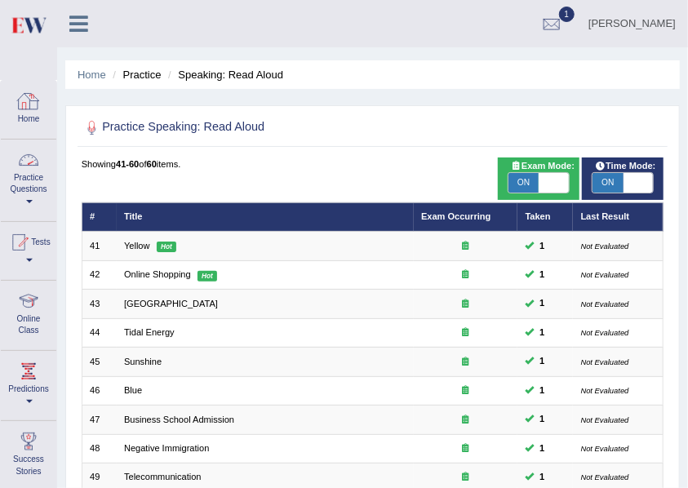
click at [24, 178] on link "Practice Questions" at bounding box center [28, 178] width 55 height 77
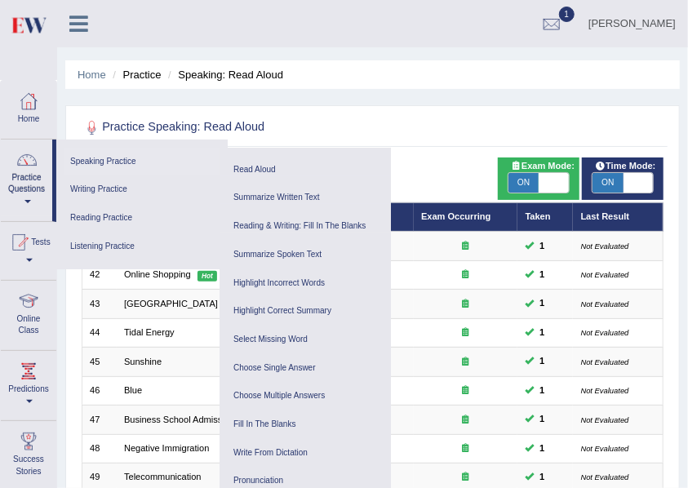
click at [108, 158] on link "Speaking Practice" at bounding box center [141, 162] width 155 height 29
click at [266, 200] on link "Summarize Written Text" at bounding box center [305, 198] width 155 height 29
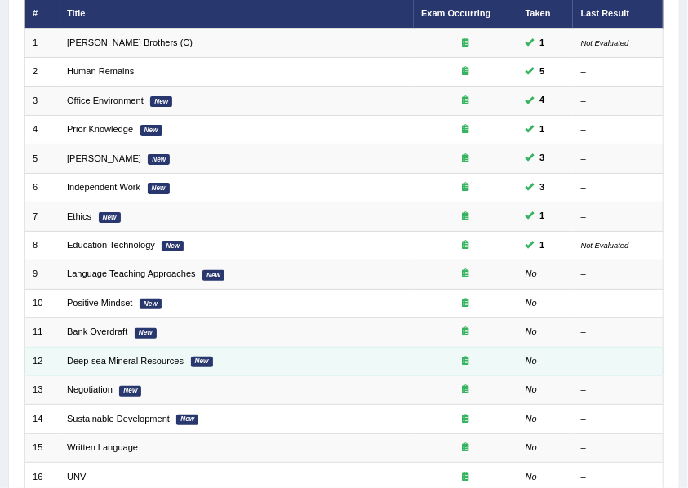
scroll to position [184, 0]
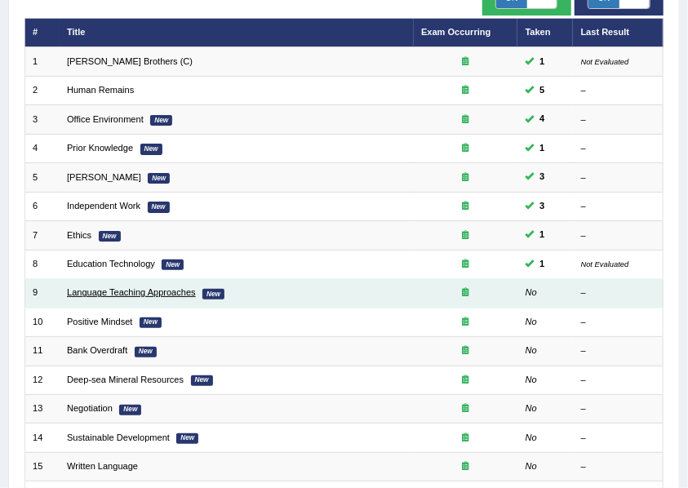
click at [109, 290] on link "Language Teaching Approaches" at bounding box center [131, 292] width 129 height 10
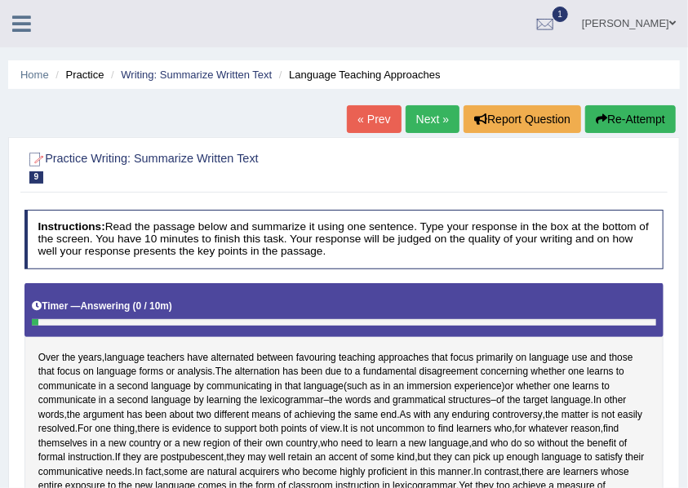
click at [24, 18] on icon at bounding box center [21, 23] width 19 height 21
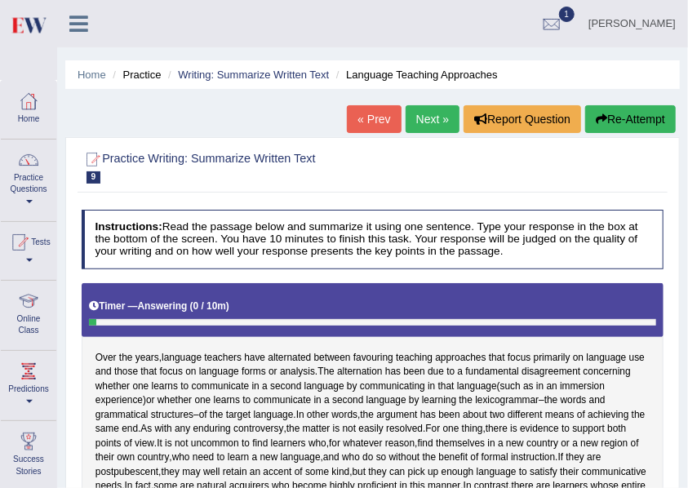
click at [79, 21] on icon at bounding box center [78, 23] width 19 height 21
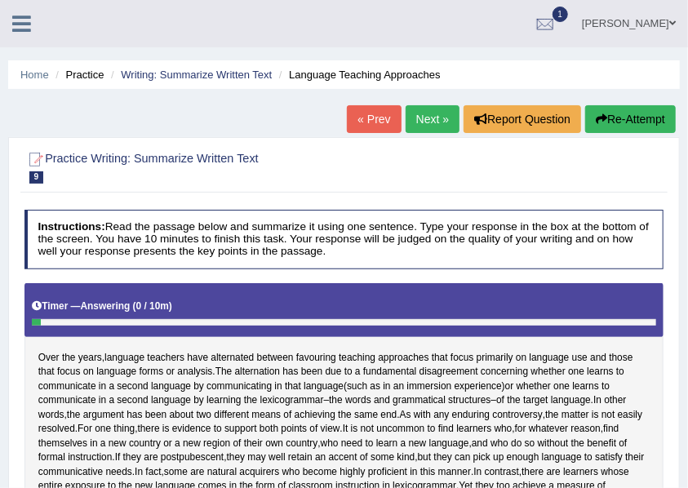
click at [18, 24] on icon at bounding box center [21, 23] width 19 height 21
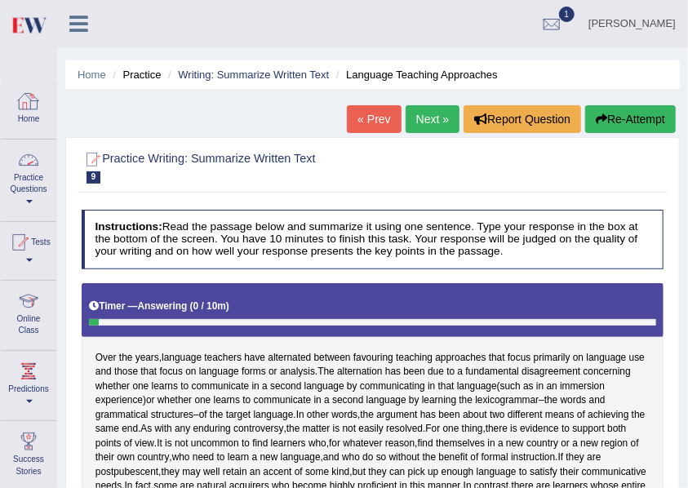
click at [41, 186] on link "Practice Questions" at bounding box center [28, 178] width 55 height 77
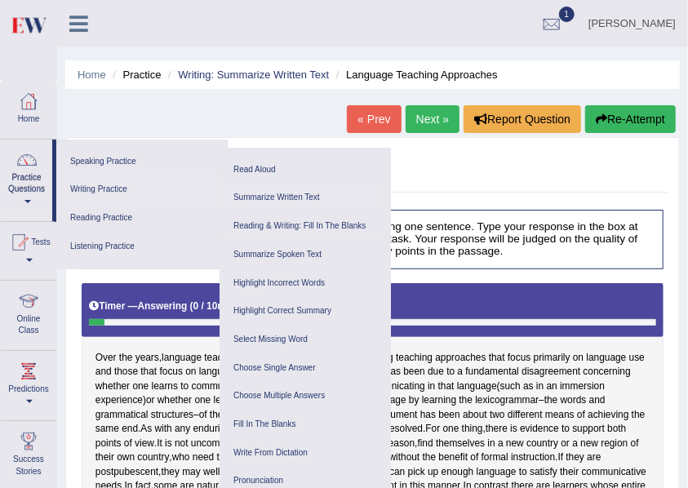
click at [258, 197] on link "Summarize Written Text" at bounding box center [305, 198] width 155 height 29
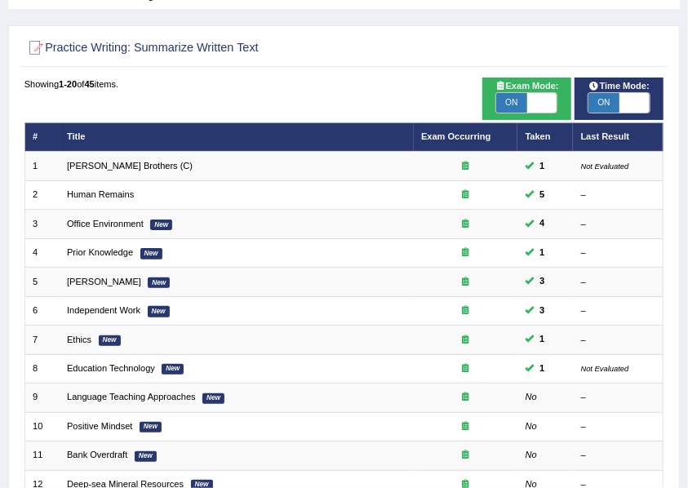
scroll to position [326, 0]
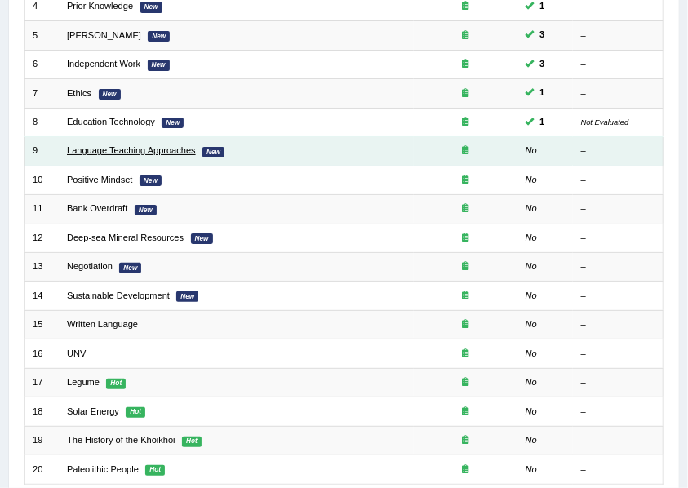
click at [100, 149] on link "Language Teaching Approaches" at bounding box center [131, 150] width 129 height 10
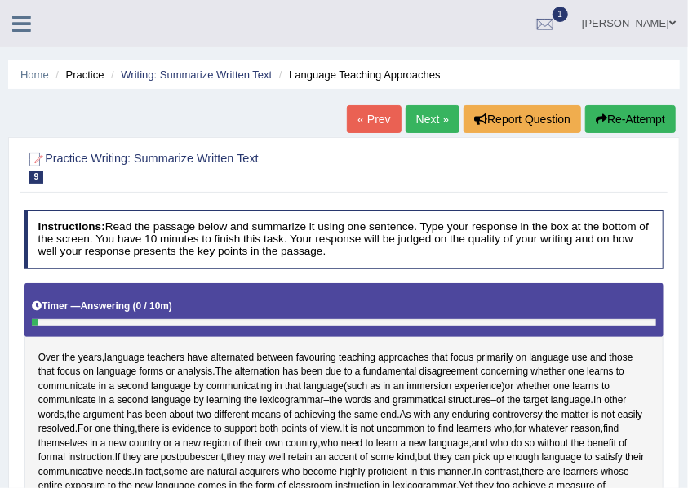
click at [21, 29] on icon at bounding box center [21, 23] width 19 height 21
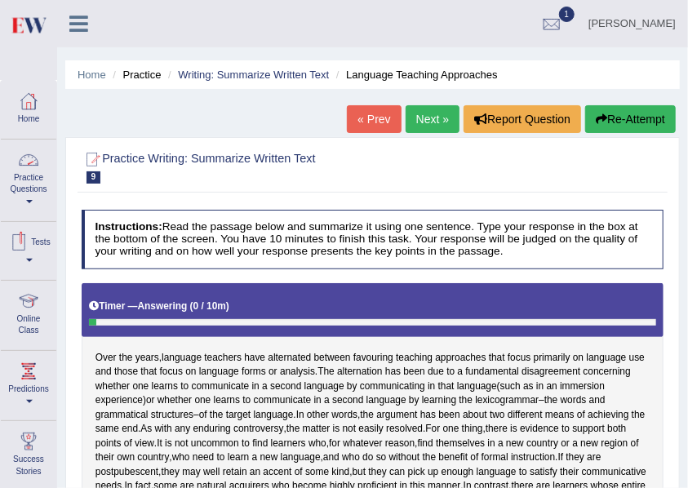
click at [31, 199] on link "Practice Questions" at bounding box center [28, 178] width 55 height 77
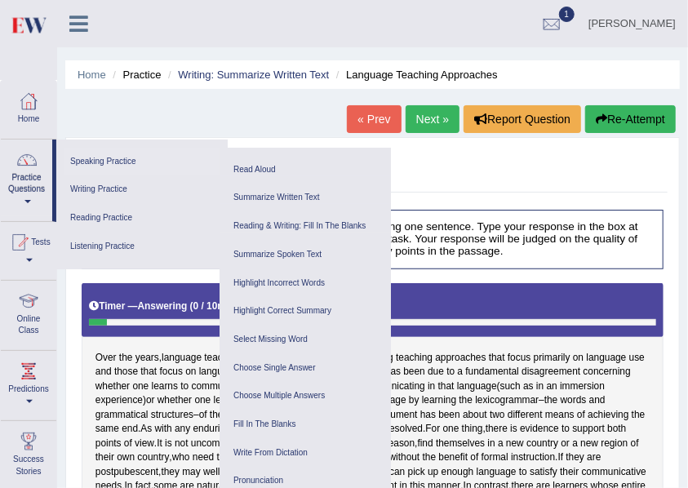
click at [105, 157] on link "Speaking Practice" at bounding box center [141, 162] width 155 height 29
click at [23, 196] on link "Practice Questions" at bounding box center [26, 178] width 51 height 77
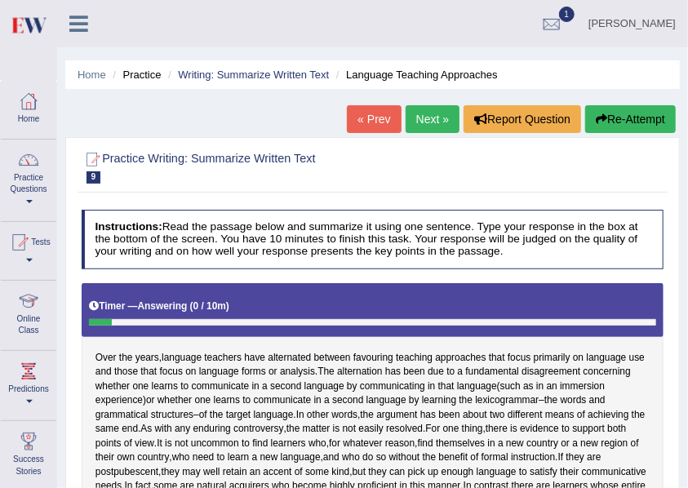
click at [23, 202] on link "Practice Questions" at bounding box center [28, 178] width 55 height 77
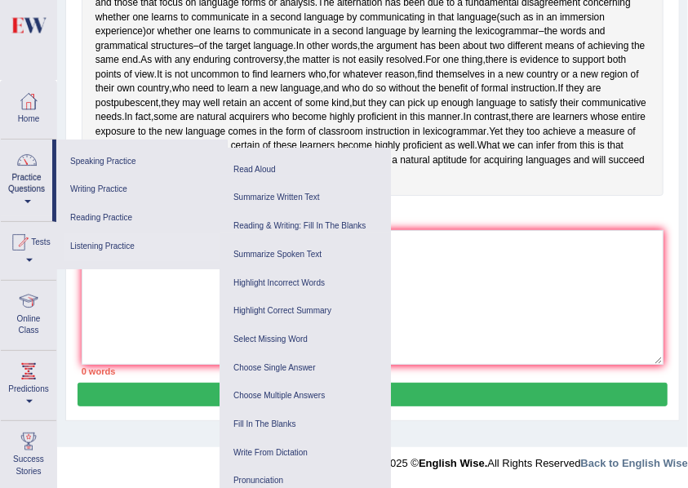
scroll to position [387, 0]
click at [94, 186] on link "Writing Practice" at bounding box center [141, 189] width 155 height 29
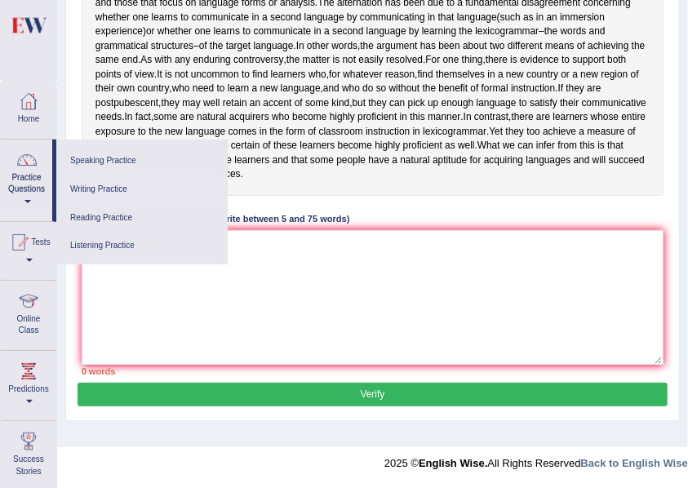
scroll to position [0, 0]
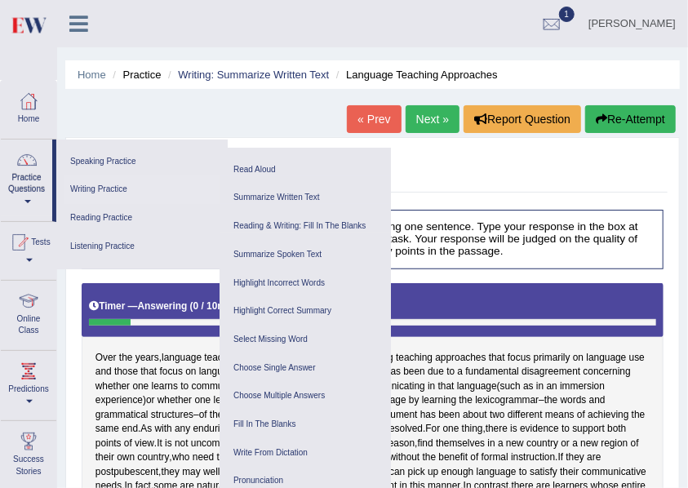
click at [106, 186] on link "Writing Practice" at bounding box center [141, 189] width 155 height 29
click at [126, 193] on link "Writing Practice" at bounding box center [141, 189] width 155 height 29
click at [117, 184] on link "Writing Practice" at bounding box center [141, 189] width 155 height 29
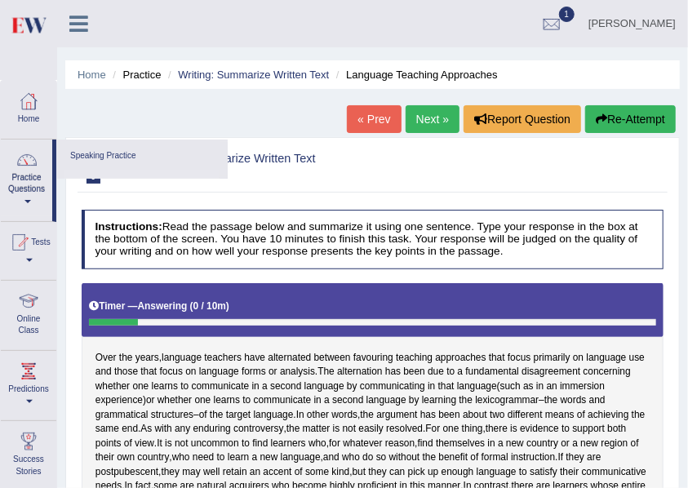
click at [117, 184] on div "Toggle navigation Home Practice Questions Speaking Practice Read Aloud Repeat S…" at bounding box center [344, 424] width 688 height 848
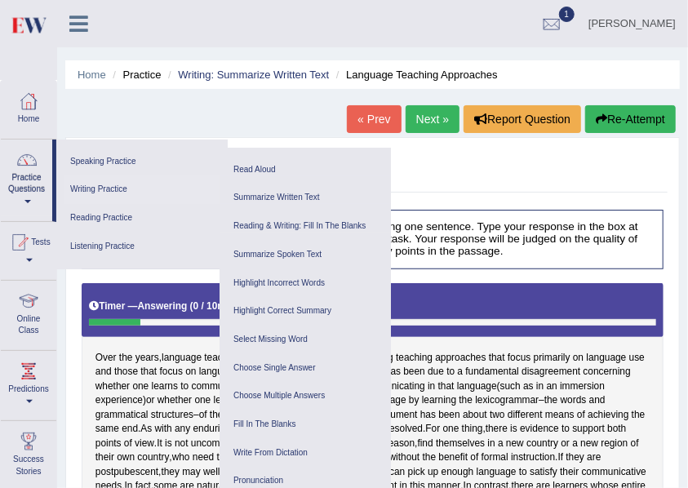
click at [115, 193] on link "Writing Practice" at bounding box center [141, 189] width 155 height 29
click at [112, 191] on link "Writing Practice" at bounding box center [141, 189] width 155 height 29
click at [228, 201] on ul "Speaking Practice Read Aloud Repeat Sentence Describe Image Re-tell Lecture Ans…" at bounding box center [141, 205] width 171 height 130
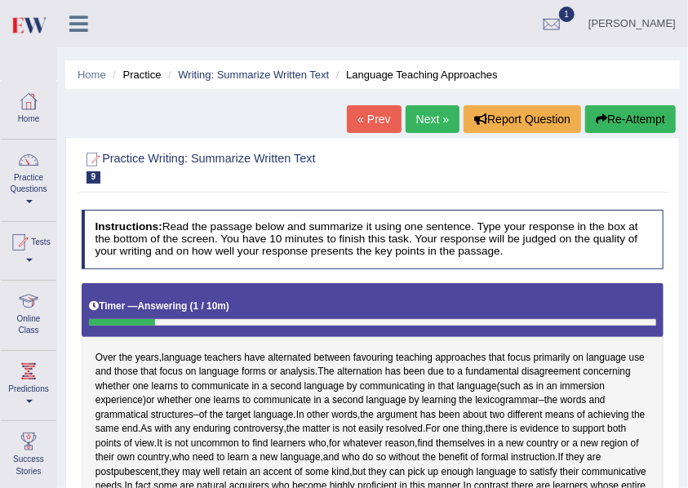
click at [349, 75] on li "Language Teaching Approaches" at bounding box center [415, 75] width 166 height 16
click at [27, 114] on link "Home" at bounding box center [28, 107] width 55 height 53
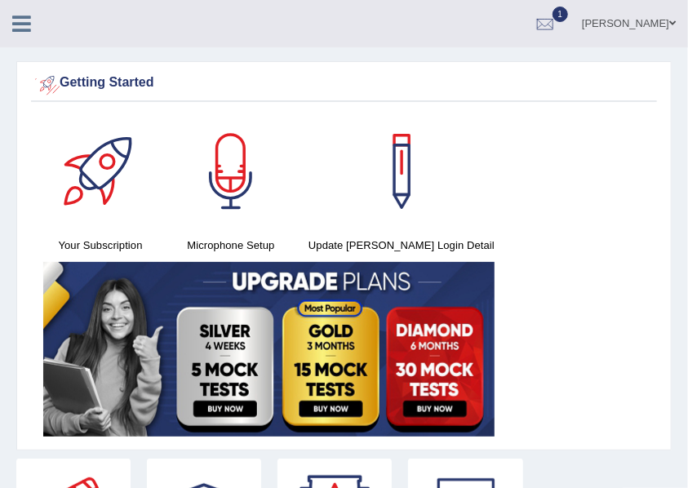
click at [24, 38] on div "[PERSON_NAME] Toggle navigation Username: [PERSON_NAME] Access Type: Online Sub…" at bounding box center [344, 23] width 688 height 47
click at [543, 26] on div at bounding box center [545, 24] width 24 height 24
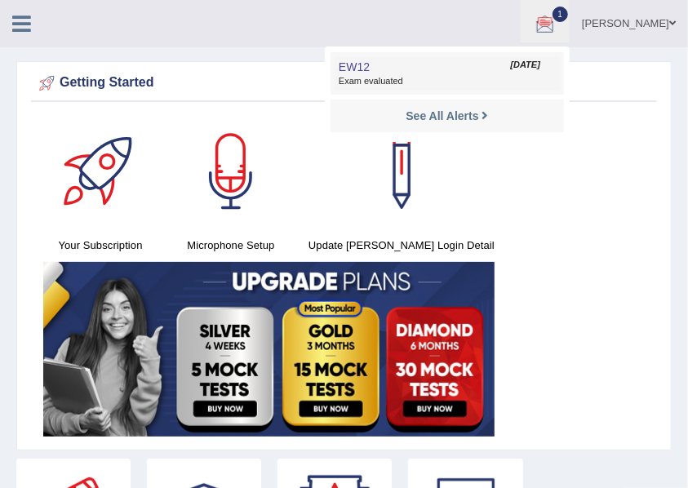
click at [366, 80] on span "Exam evaluated" at bounding box center [447, 81] width 217 height 13
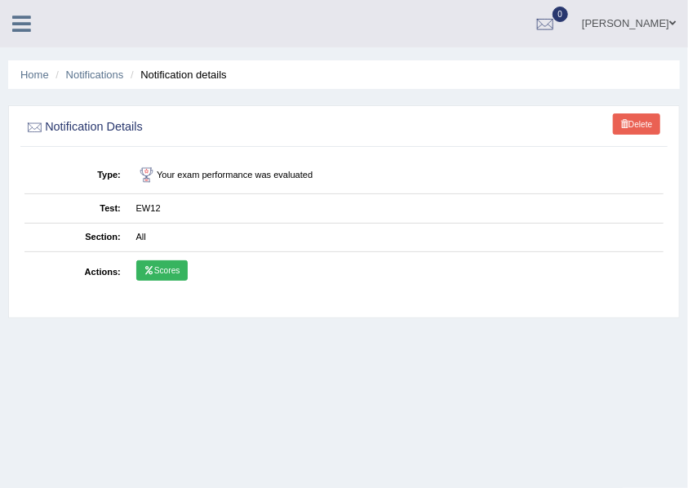
click at [165, 274] on link "Scores" at bounding box center [161, 270] width 51 height 21
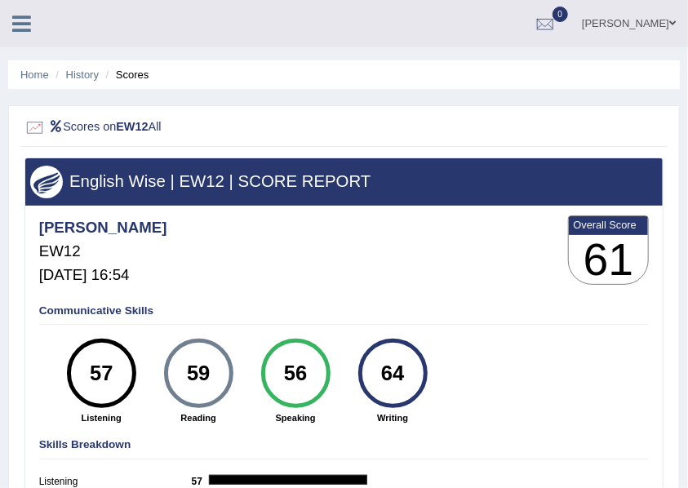
click at [21, 23] on icon at bounding box center [21, 23] width 19 height 21
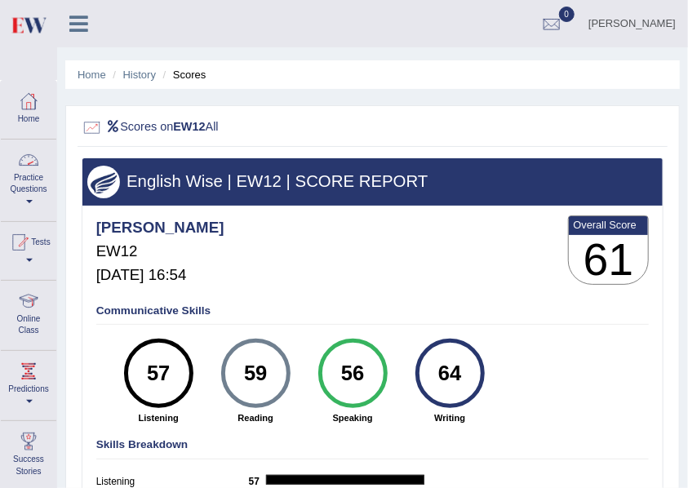
click at [28, 202] on span at bounding box center [29, 201] width 7 height 3
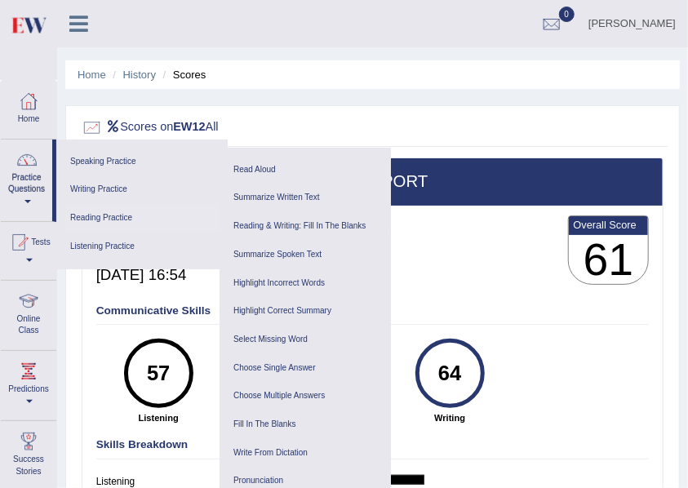
click at [83, 217] on link "Reading Practice" at bounding box center [141, 218] width 155 height 29
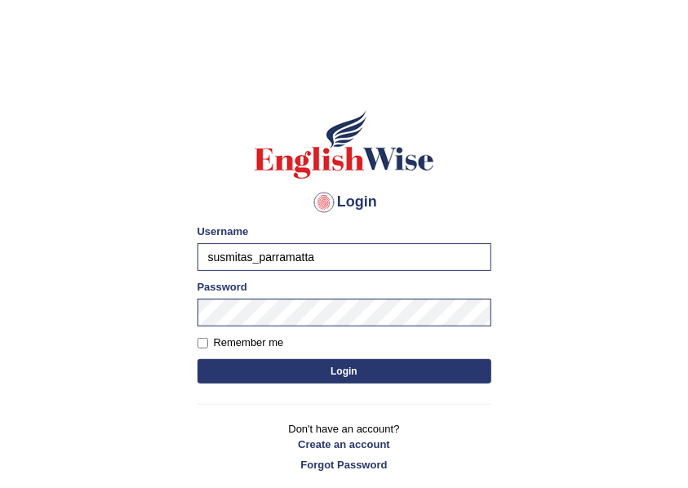
drag, startPoint x: 341, startPoint y: 260, endPoint x: 0, endPoint y: 267, distance: 341.1
click at [0, 267] on body "Login Please fix the following errors: Username susmitas_parramatta Password Re…" at bounding box center [344, 278] width 688 height 488
type input "[PERSON_NAME]"
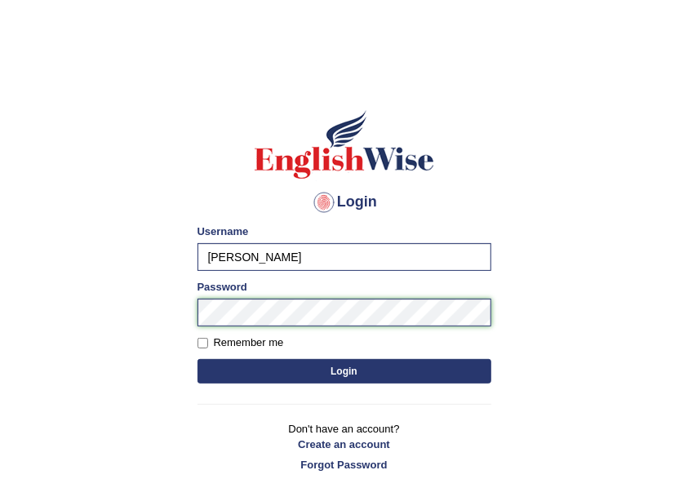
click at [96, 313] on body "Login Please fix the following errors: Username [PERSON_NAME] Password Remember…" at bounding box center [344, 278] width 688 height 488
click at [378, 374] on button "Login" at bounding box center [344, 371] width 294 height 24
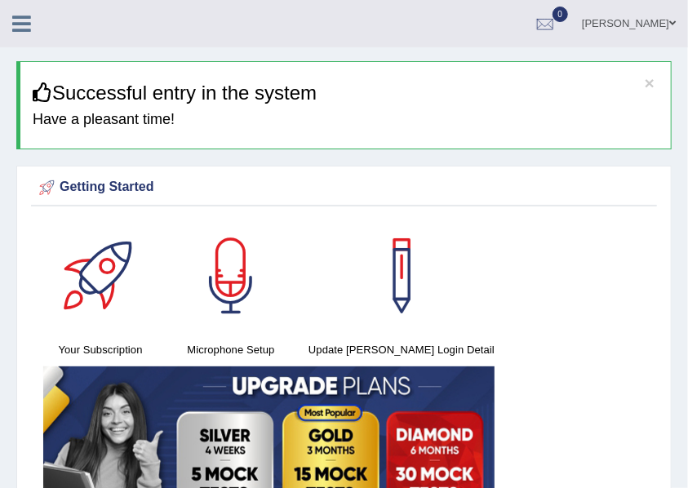
click at [20, 29] on icon at bounding box center [21, 23] width 19 height 21
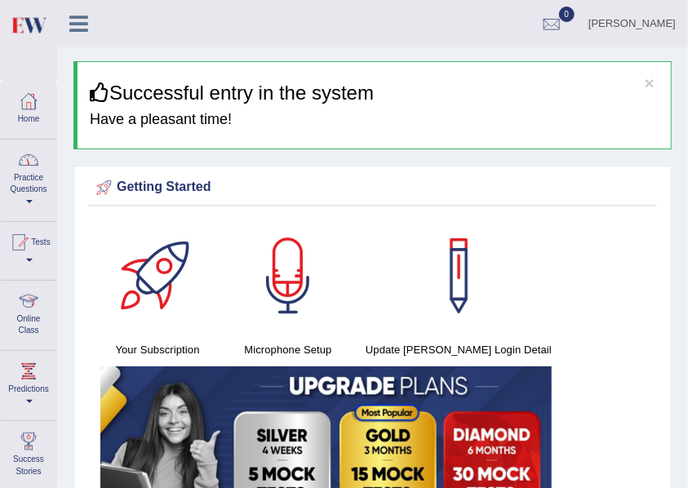
click at [24, 187] on link "Practice Questions" at bounding box center [28, 178] width 55 height 77
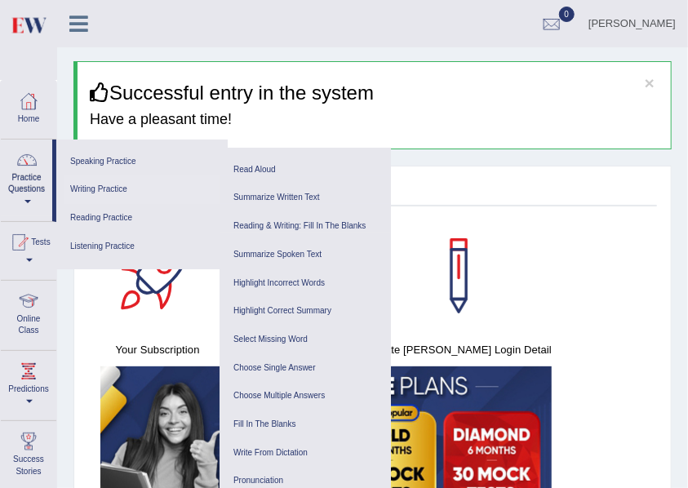
click at [104, 184] on link "Writing Practice" at bounding box center [141, 189] width 155 height 29
click at [106, 215] on link "Reading Practice" at bounding box center [141, 218] width 155 height 29
click at [105, 246] on link "Listening Practice" at bounding box center [141, 247] width 155 height 29
